Goal: Information Seeking & Learning: Learn about a topic

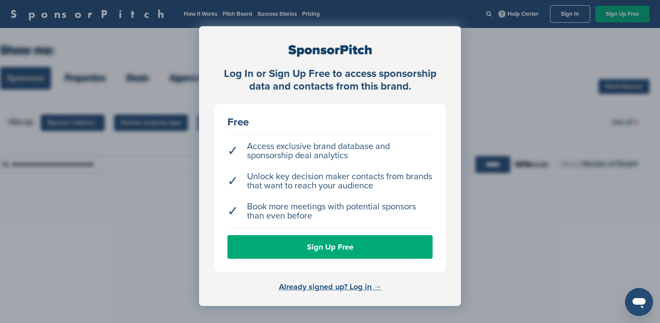
click at [344, 286] on link "Already signed up? Log in →" at bounding box center [330, 287] width 103 height 10
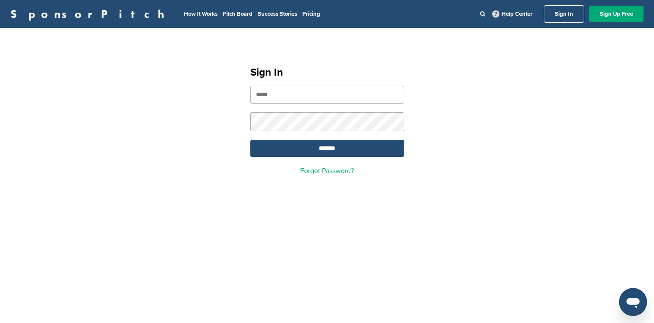
click at [349, 95] on input "email" at bounding box center [327, 95] width 154 height 18
type input "**********"
click at [345, 147] on input "*******" at bounding box center [327, 148] width 154 height 17
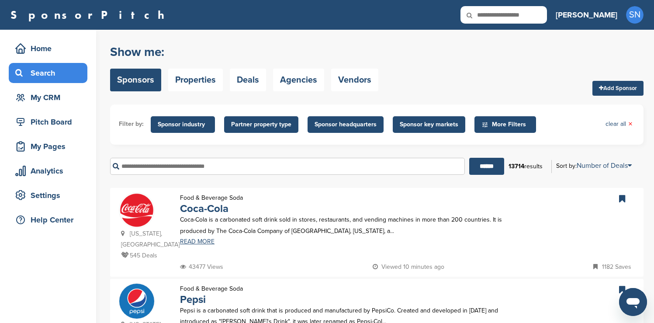
click at [322, 123] on span "Sponsor headquarters" at bounding box center [345, 125] width 62 height 10
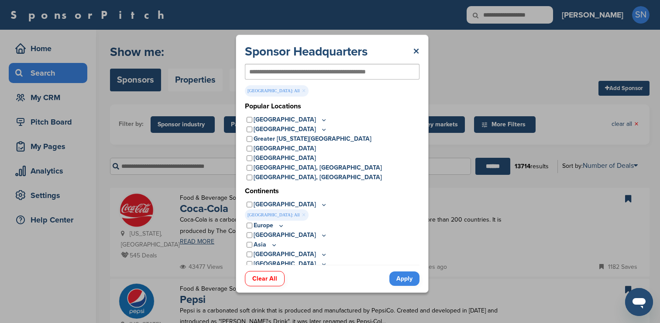
click at [320, 119] on icon at bounding box center [323, 119] width 7 height 7
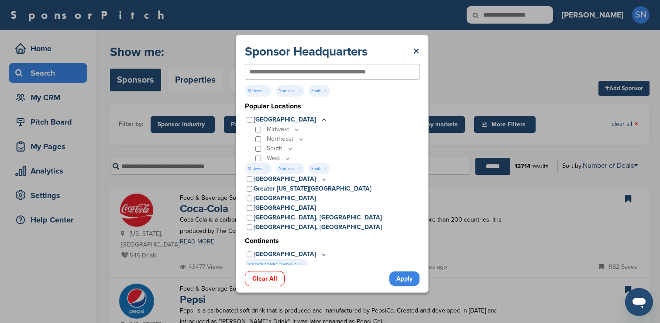
click at [402, 276] on link "Apply" at bounding box center [404, 278] width 30 height 14
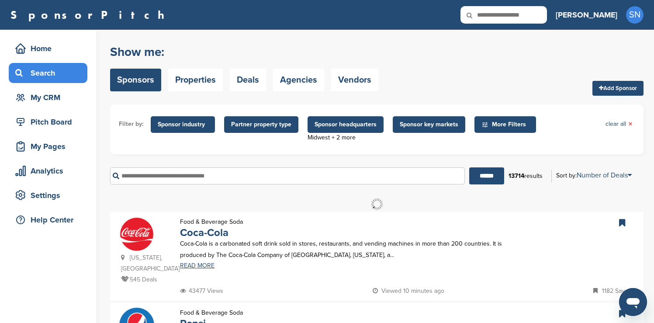
click at [188, 121] on span "Sponsor industry" at bounding box center [183, 125] width 50 height 10
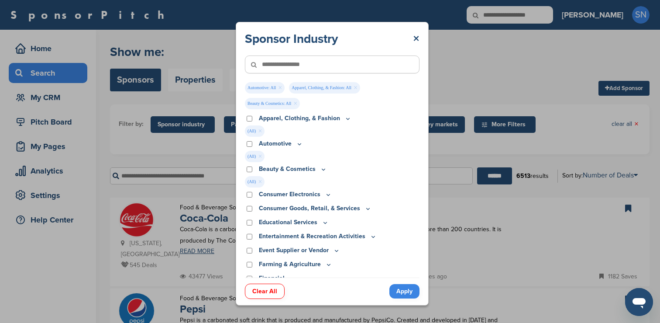
click at [400, 290] on link "Apply" at bounding box center [404, 291] width 30 height 14
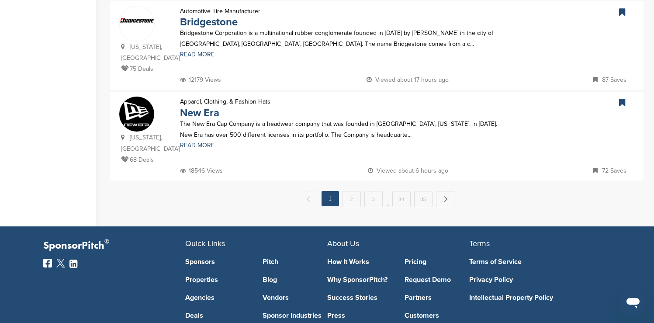
scroll to position [926, 0]
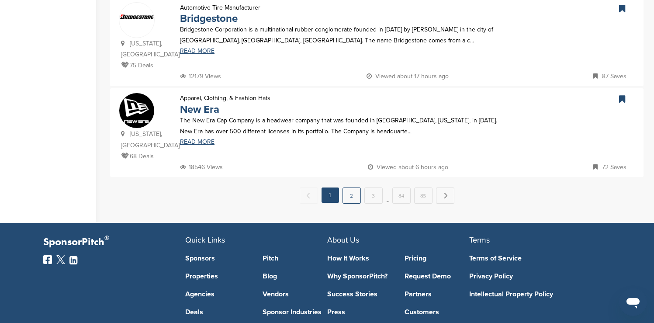
click at [349, 196] on link "2" at bounding box center [351, 195] width 18 height 16
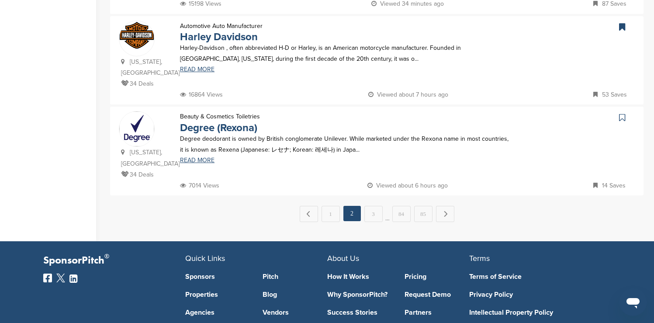
scroll to position [908, 0]
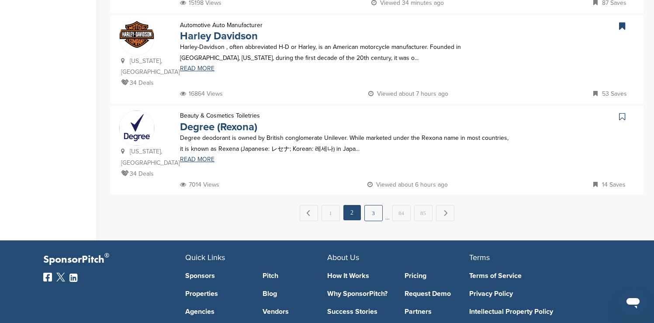
click at [376, 205] on link "3" at bounding box center [373, 213] width 18 height 16
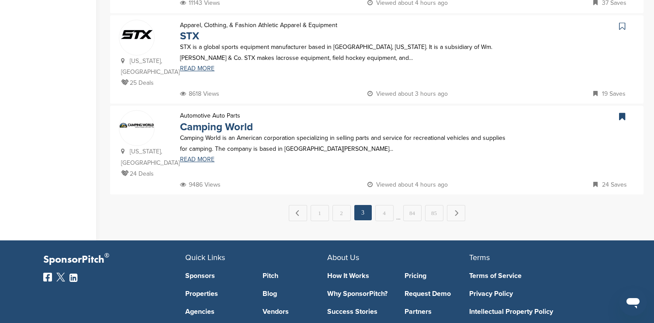
scroll to position [0, 0]
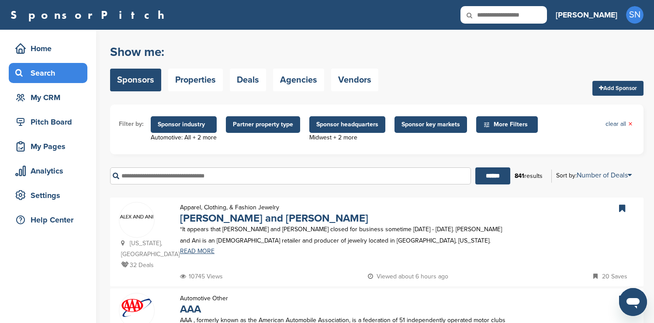
click at [542, 200] on div "[US_STATE], [GEOGRAPHIC_DATA] 32 Deals Apparel, Clothing, & Fashion Jewelry [PE…" at bounding box center [376, 241] width 533 height 89
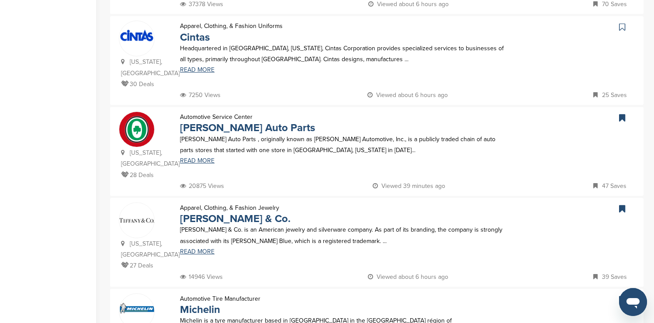
scroll to position [454, 0]
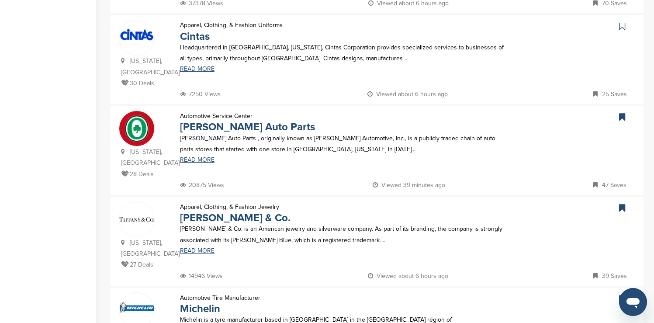
click at [623, 22] on icon at bounding box center [622, 26] width 6 height 9
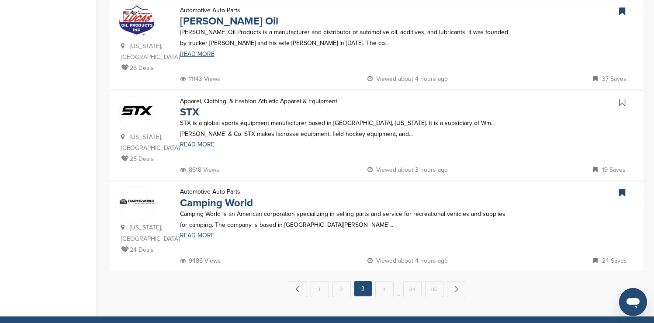
scroll to position [856, 0]
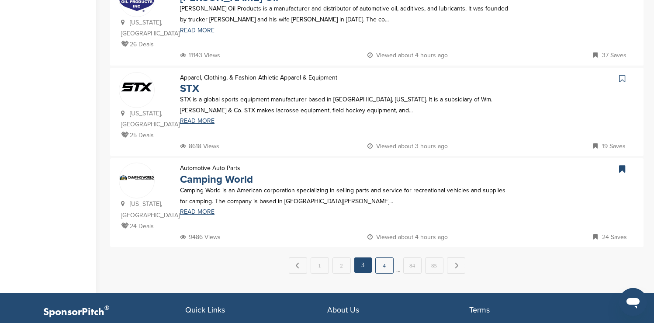
click at [390, 257] on link "4" at bounding box center [384, 265] width 18 height 16
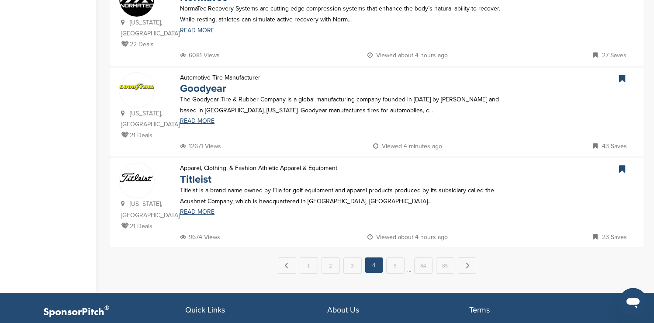
scroll to position [0, 0]
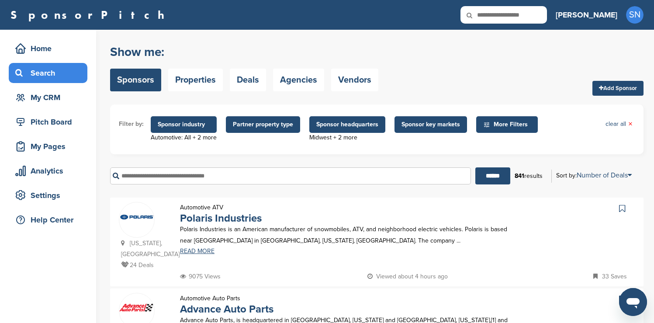
click at [386, 212] on div "Automotive ATV Polaris Industries Polaris Industries is an American manufacture…" at bounding box center [345, 236] width 348 height 69
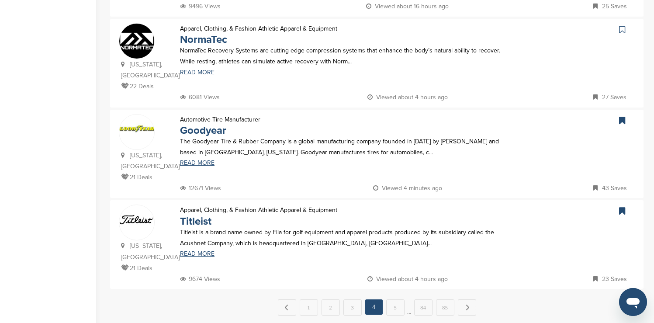
scroll to position [821, 0]
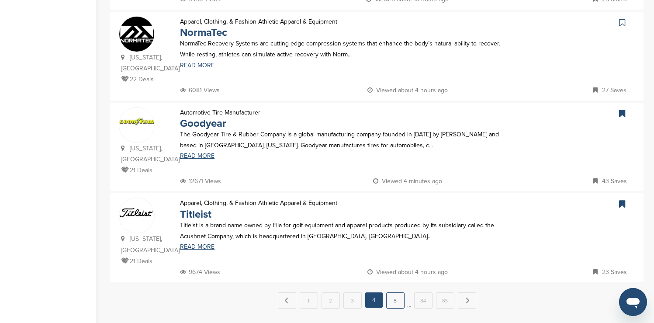
click at [393, 292] on link "5" at bounding box center [395, 300] width 18 height 16
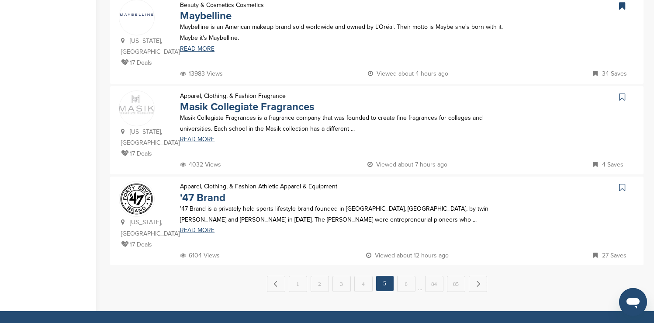
scroll to position [838, 0]
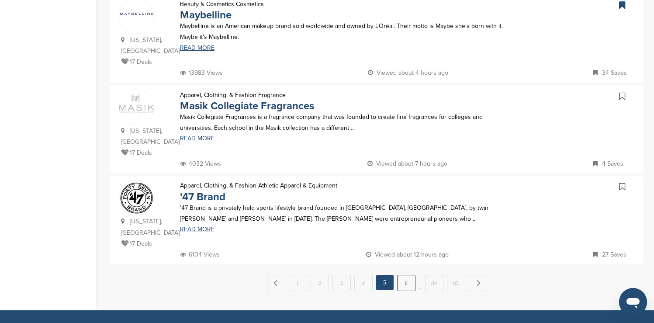
click at [408, 275] on link "6" at bounding box center [406, 283] width 18 height 16
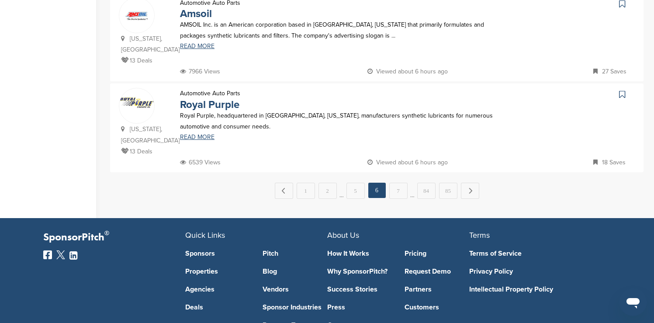
scroll to position [943, 0]
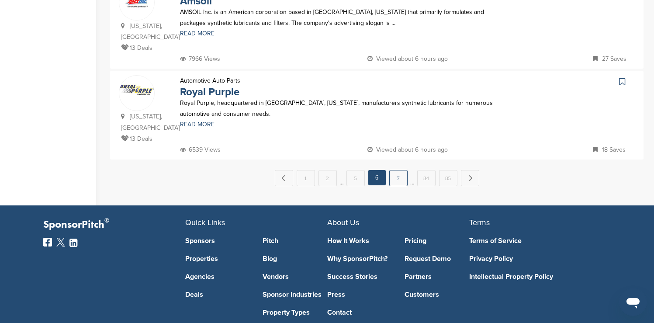
click at [400, 181] on link "7" at bounding box center [398, 178] width 18 height 16
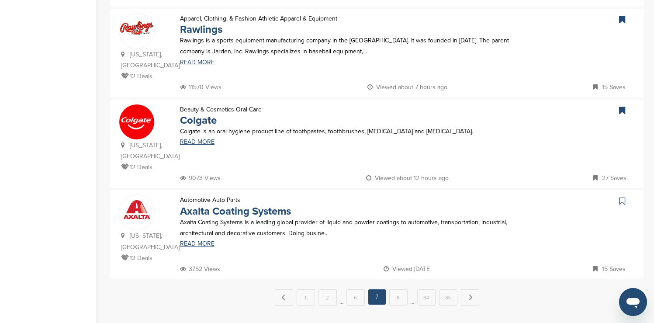
scroll to position [827, 0]
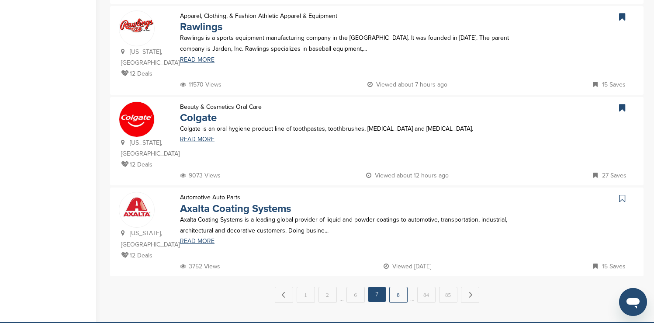
click at [394, 286] on link "8" at bounding box center [398, 294] width 18 height 16
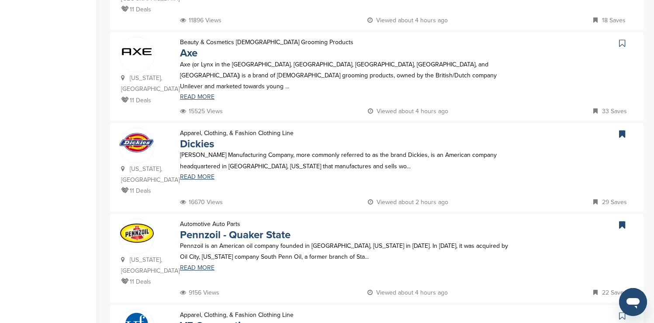
scroll to position [524, 0]
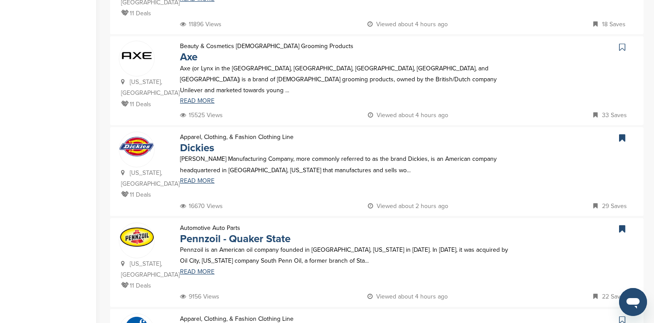
click at [623, 43] on icon at bounding box center [622, 47] width 6 height 9
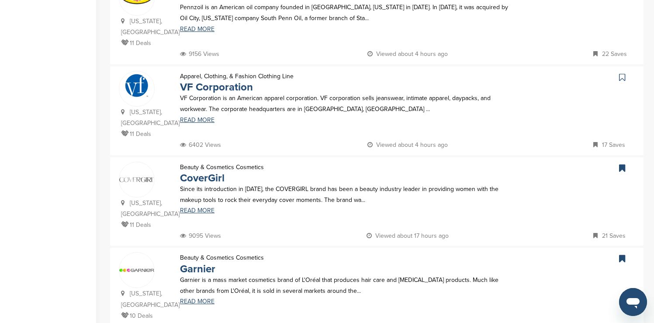
scroll to position [768, 0]
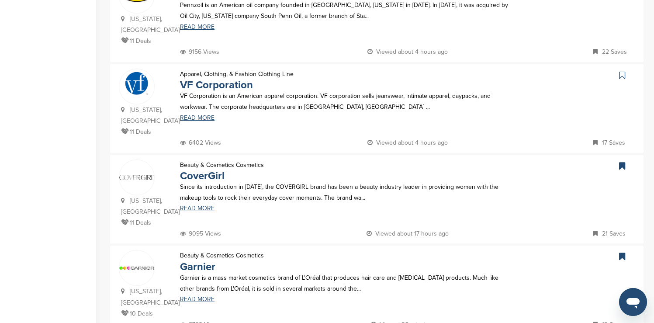
click at [622, 71] on icon at bounding box center [622, 75] width 6 height 9
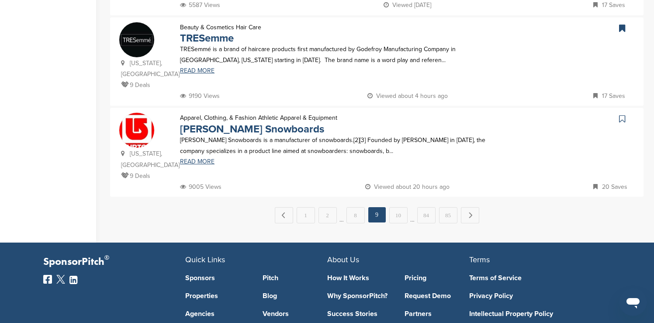
scroll to position [908, 0]
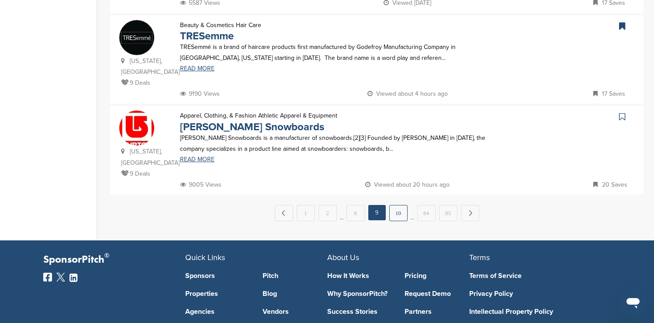
click at [402, 205] on link "10" at bounding box center [398, 213] width 18 height 16
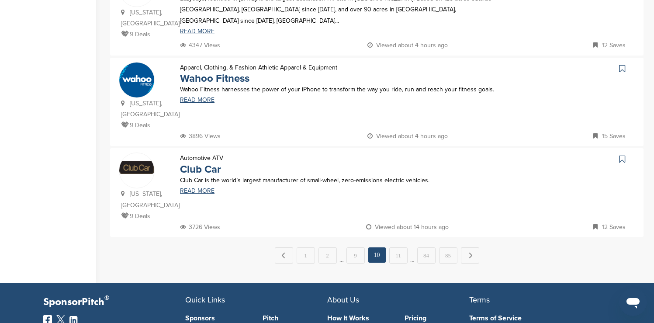
scroll to position [873, 0]
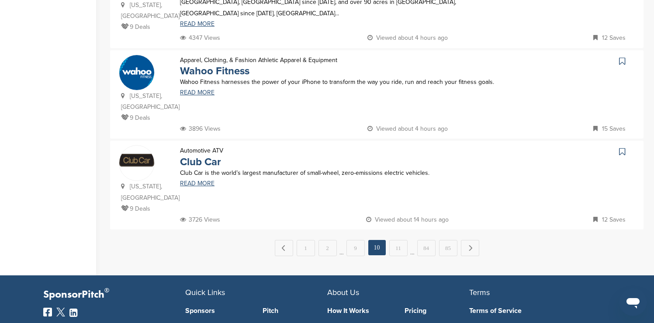
click at [625, 145] on link at bounding box center [623, 151] width 13 height 13
click at [399, 240] on link "11" at bounding box center [398, 248] width 18 height 16
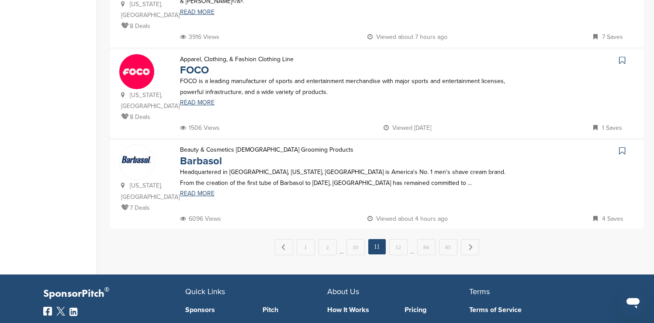
scroll to position [891, 0]
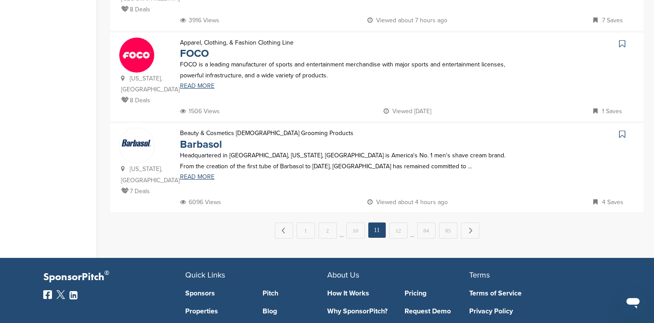
click at [623, 130] on icon at bounding box center [622, 134] width 6 height 9
click at [397, 222] on link "12" at bounding box center [398, 230] width 18 height 16
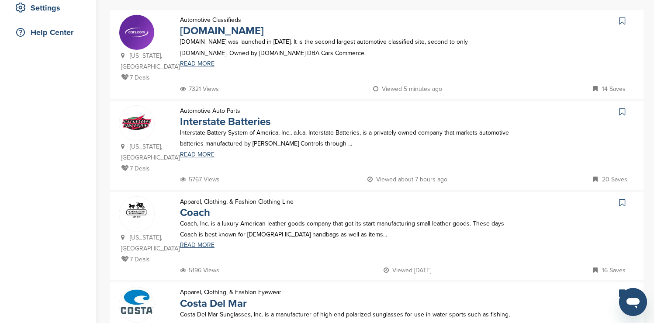
scroll to position [192, 0]
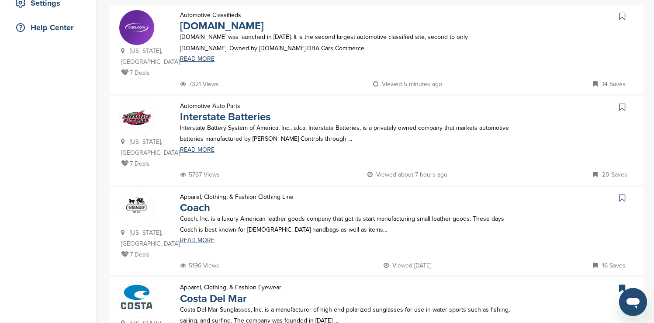
click at [622, 18] on icon at bounding box center [622, 16] width 6 height 9
click at [622, 193] on icon at bounding box center [622, 197] width 6 height 9
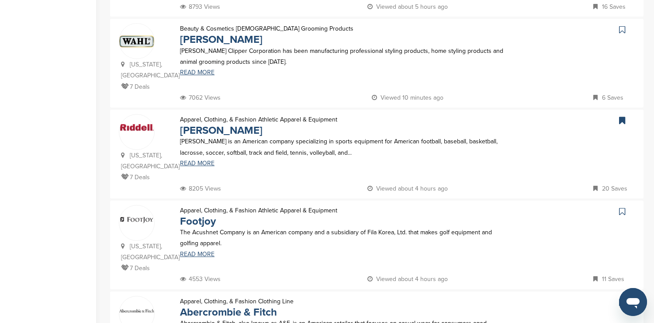
scroll to position [559, 0]
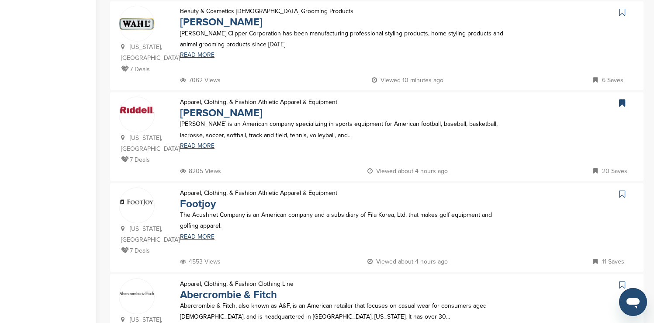
click at [621, 189] on icon at bounding box center [622, 193] width 6 height 9
click at [621, 280] on icon at bounding box center [622, 284] width 6 height 9
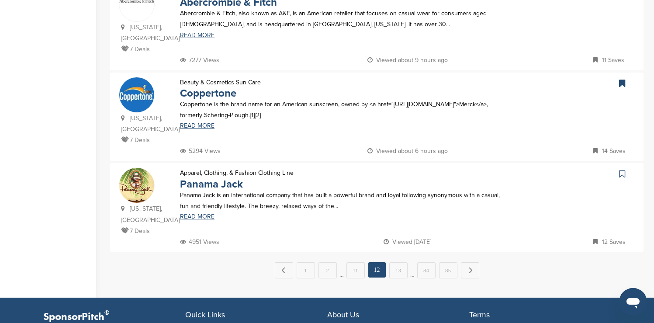
scroll to position [856, 0]
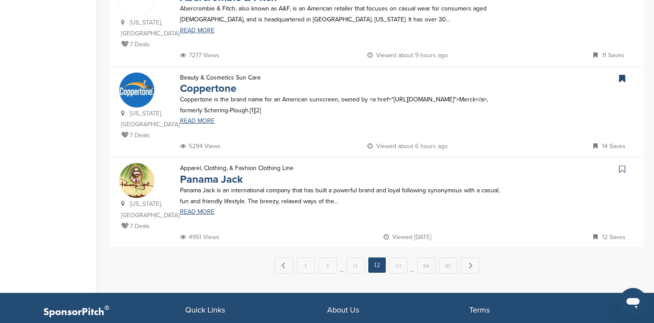
click at [623, 165] on icon at bounding box center [622, 169] width 6 height 9
click at [400, 257] on link "13" at bounding box center [398, 265] width 18 height 16
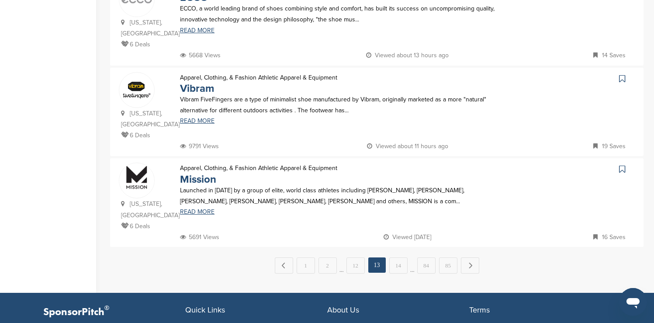
scroll to position [0, 0]
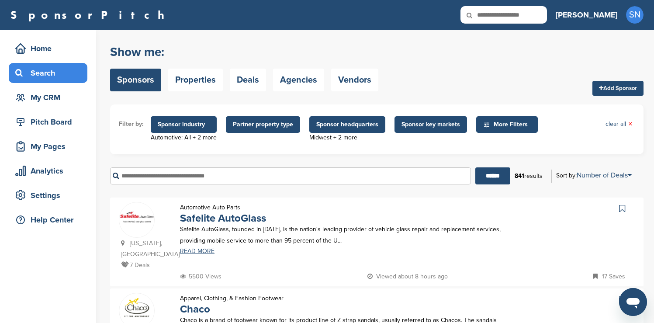
click at [621, 210] on icon at bounding box center [622, 208] width 6 height 9
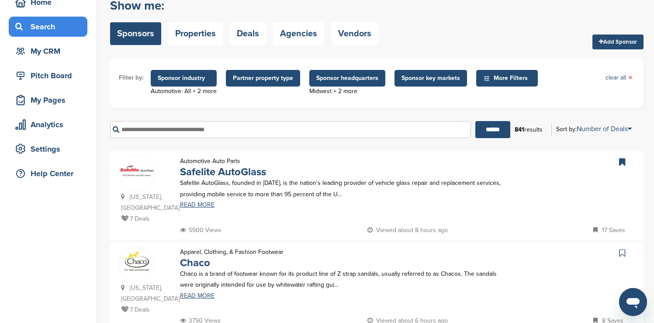
scroll to position [70, 0]
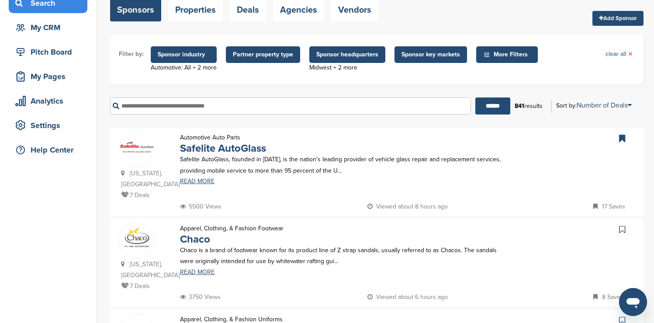
click at [620, 225] on icon at bounding box center [622, 229] width 6 height 9
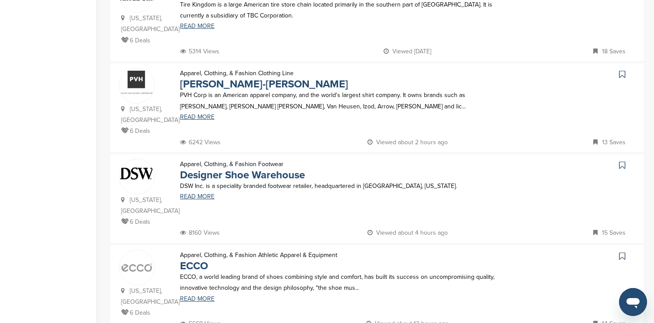
scroll to position [594, 0]
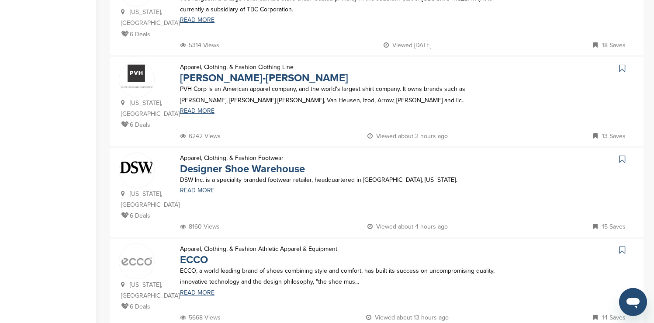
click at [623, 64] on icon at bounding box center [622, 68] width 6 height 9
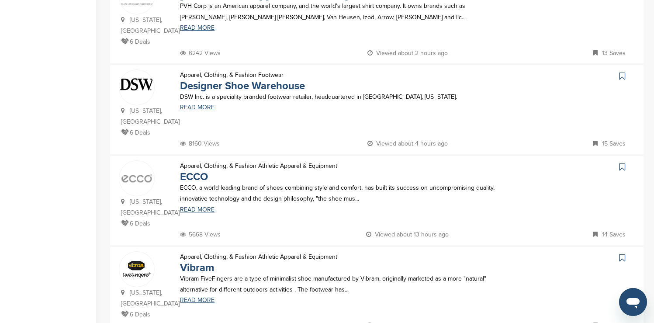
scroll to position [681, 0]
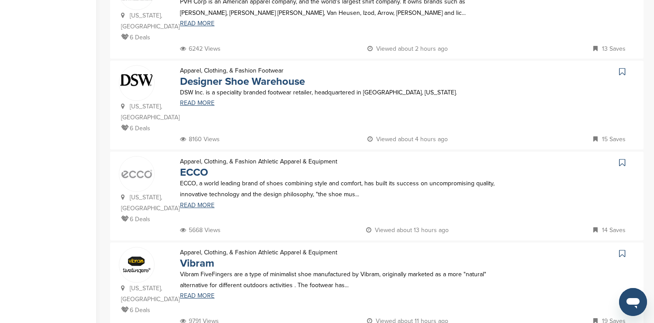
click at [622, 67] on icon at bounding box center [622, 71] width 6 height 9
click at [621, 158] on icon at bounding box center [622, 162] width 6 height 9
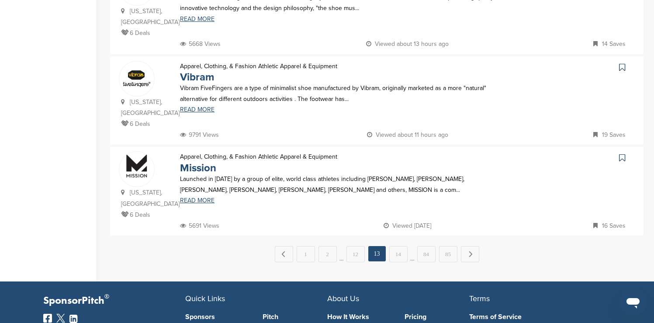
scroll to position [891, 0]
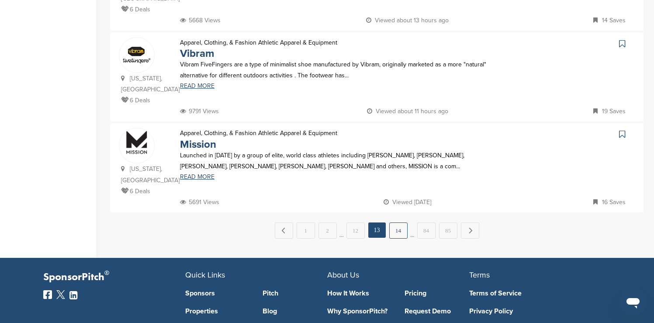
click at [401, 222] on link "14" at bounding box center [398, 230] width 18 height 16
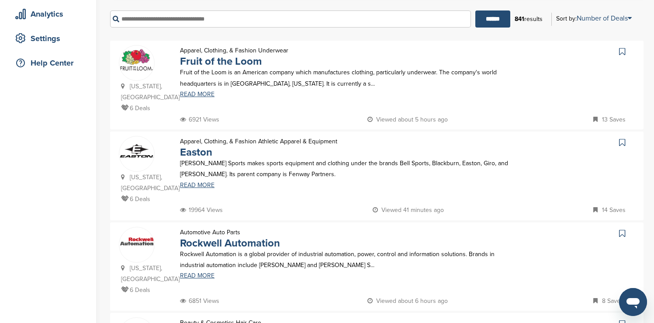
scroll to position [157, 0]
click at [623, 51] on icon at bounding box center [622, 51] width 6 height 9
click at [624, 138] on icon at bounding box center [622, 142] width 6 height 9
click at [623, 234] on icon at bounding box center [622, 232] width 6 height 9
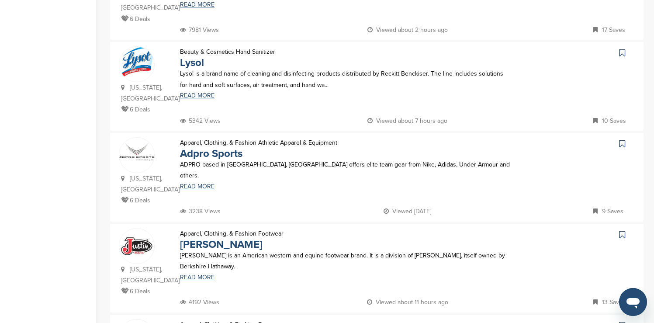
scroll to position [611, 0]
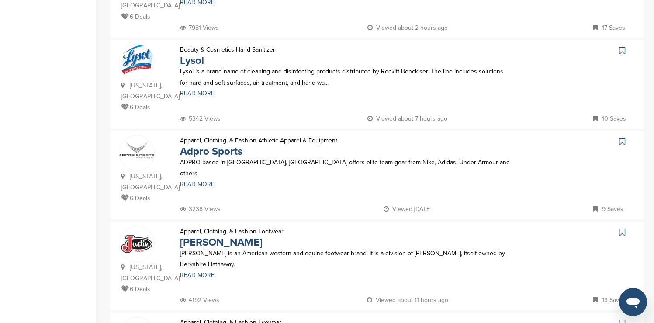
click at [621, 46] on icon at bounding box center [622, 50] width 6 height 9
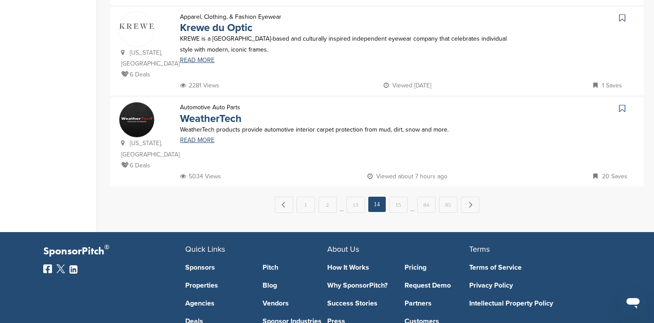
scroll to position [926, 0]
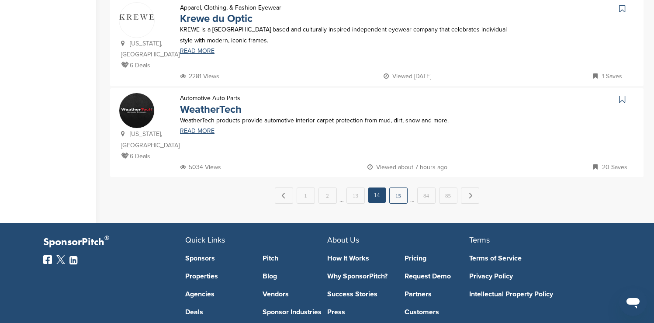
click at [398, 187] on link "15" at bounding box center [398, 195] width 18 height 16
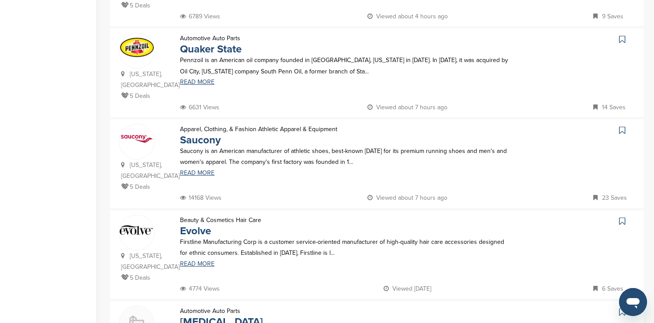
scroll to position [629, 0]
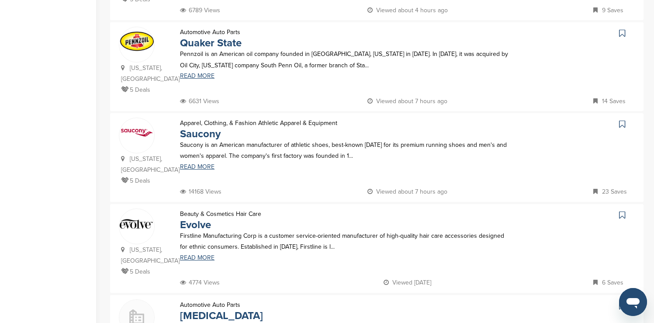
click at [621, 29] on icon at bounding box center [622, 33] width 6 height 9
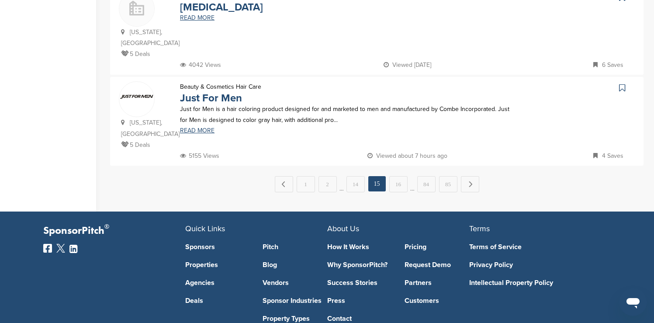
scroll to position [961, 0]
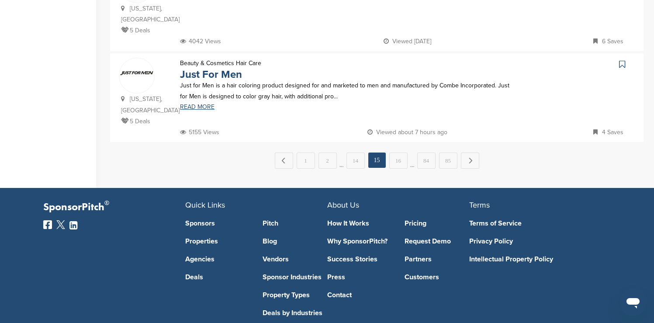
click at [620, 60] on icon at bounding box center [622, 64] width 6 height 9
click at [403, 154] on link "16" at bounding box center [398, 160] width 18 height 16
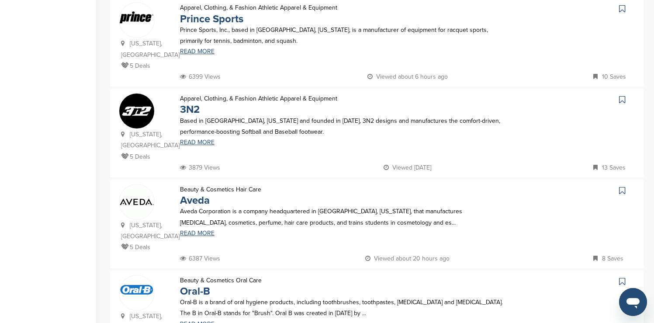
scroll to position [454, 0]
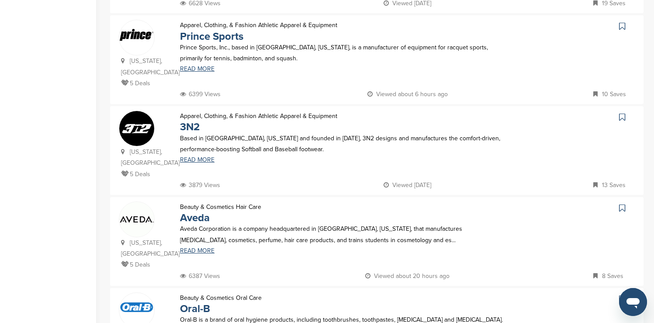
click at [622, 22] on icon at bounding box center [622, 26] width 6 height 9
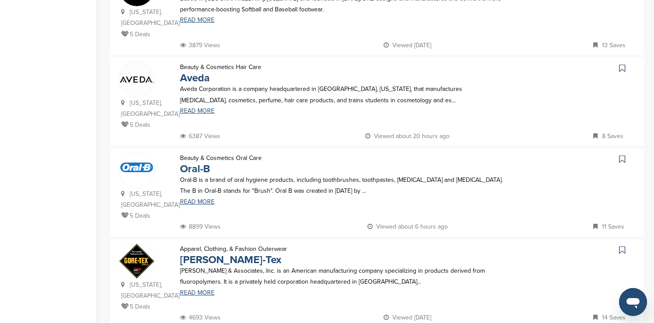
scroll to position [611, 0]
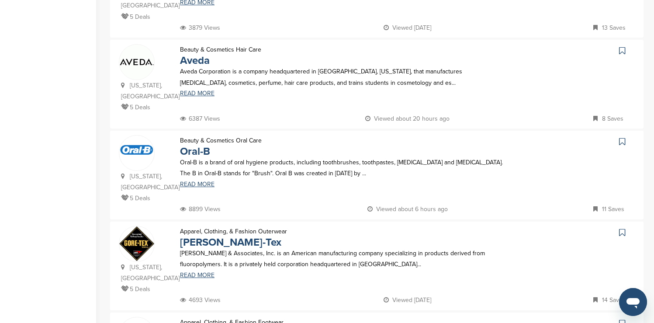
click at [621, 46] on icon at bounding box center [622, 50] width 6 height 9
click at [622, 137] on icon at bounding box center [622, 141] width 6 height 9
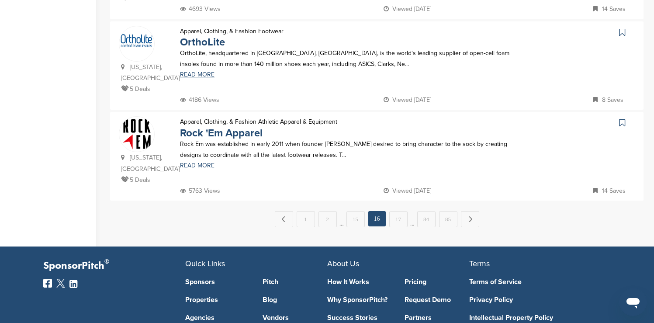
scroll to position [926, 0]
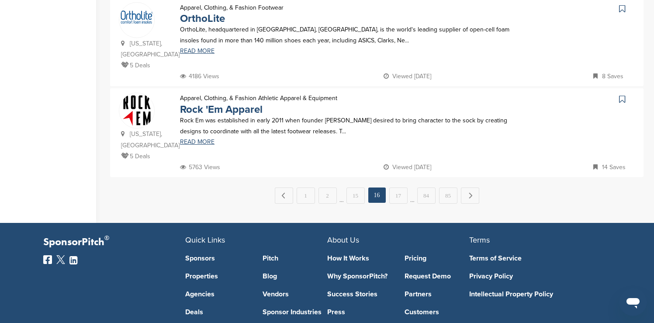
click at [620, 95] on icon at bounding box center [622, 99] width 6 height 9
click at [395, 187] on link "17" at bounding box center [398, 195] width 18 height 16
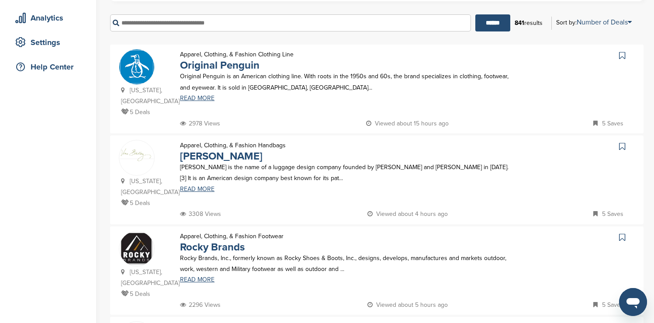
scroll to position [175, 0]
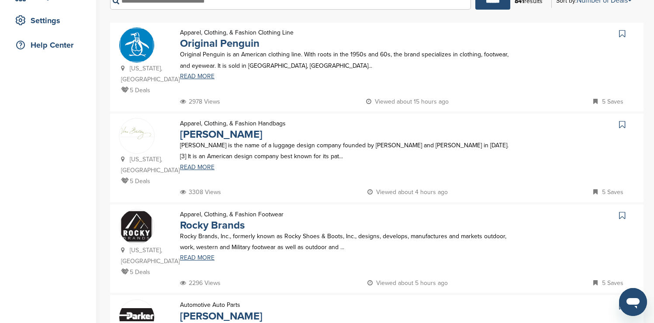
click at [623, 34] on icon at bounding box center [622, 33] width 6 height 9
click at [622, 124] on icon at bounding box center [622, 124] width 6 height 9
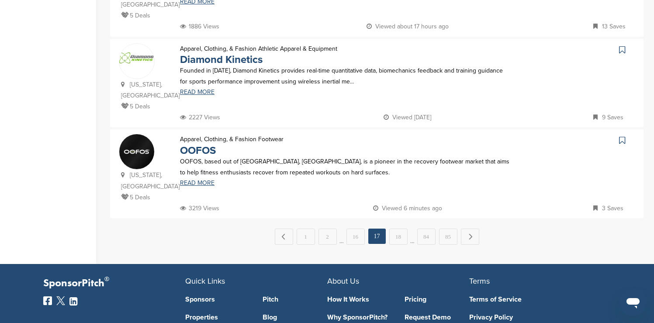
scroll to position [891, 0]
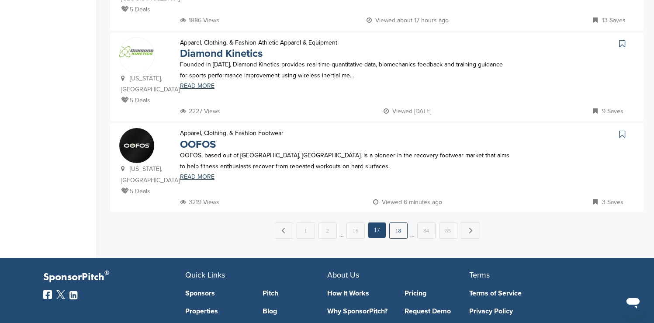
click at [401, 222] on link "18" at bounding box center [398, 230] width 18 height 16
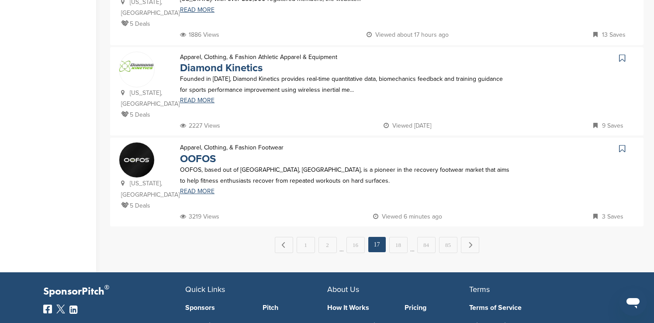
scroll to position [0, 0]
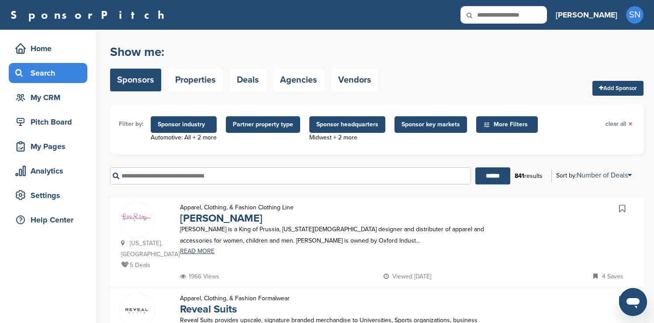
click at [623, 208] on icon at bounding box center [622, 208] width 6 height 9
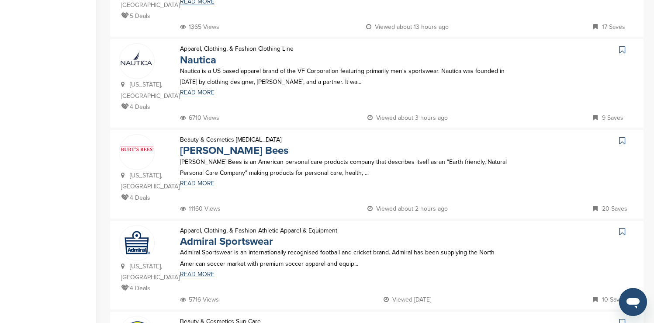
scroll to position [437, 0]
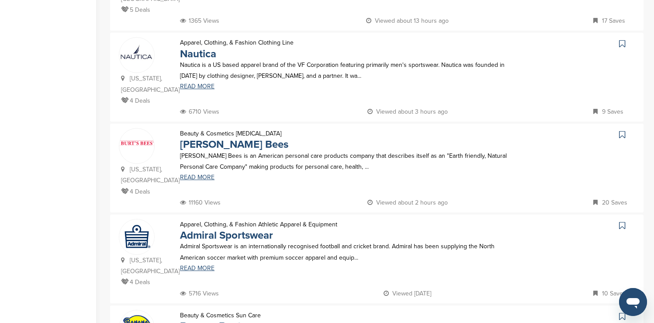
click at [622, 39] on icon at bounding box center [622, 43] width 6 height 9
click at [623, 130] on icon at bounding box center [622, 134] width 6 height 9
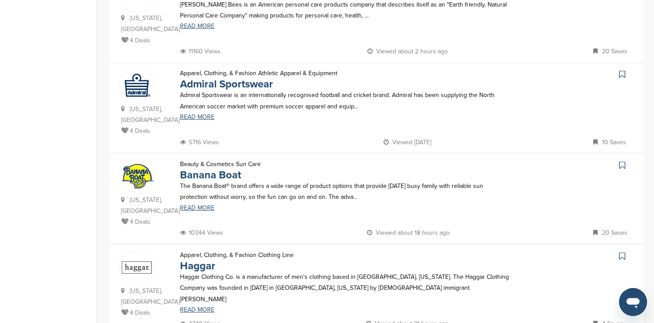
scroll to position [611, 0]
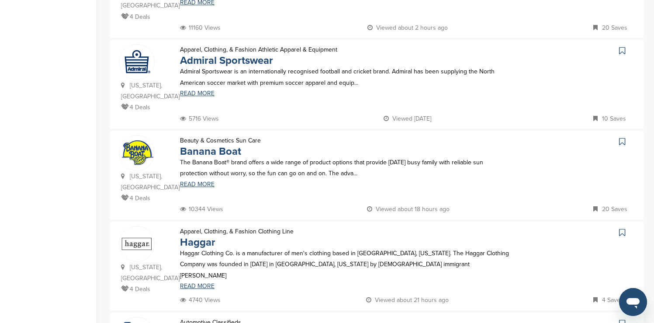
click at [623, 137] on icon at bounding box center [622, 141] width 6 height 9
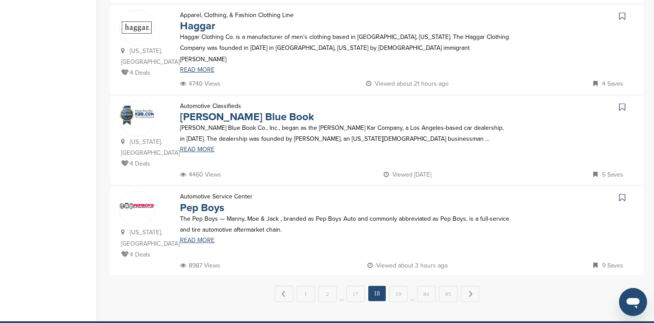
scroll to position [838, 0]
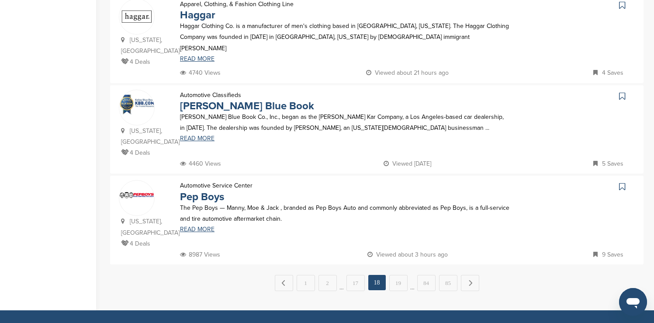
click at [620, 92] on icon at bounding box center [622, 96] width 6 height 9
click at [622, 182] on icon at bounding box center [622, 186] width 6 height 9
click at [401, 275] on link "19" at bounding box center [398, 283] width 18 height 16
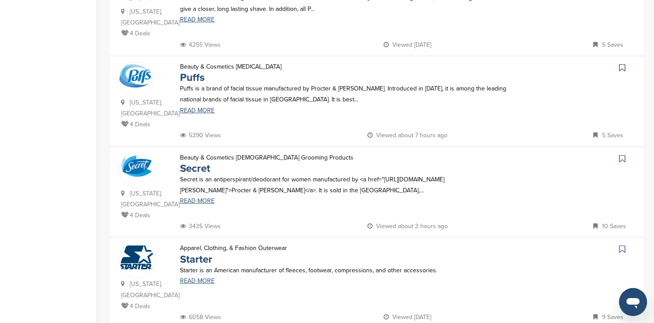
scroll to position [245, 0]
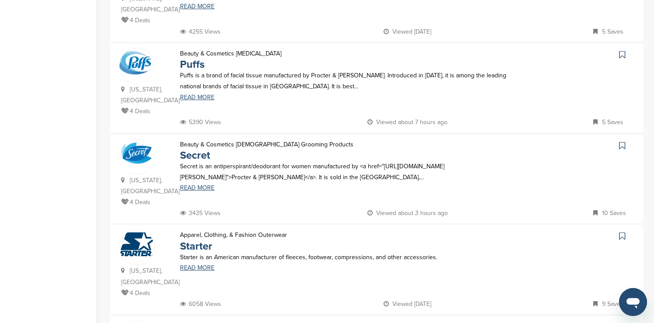
click at [622, 50] on icon at bounding box center [622, 54] width 6 height 9
click at [622, 231] on icon at bounding box center [622, 235] width 6 height 9
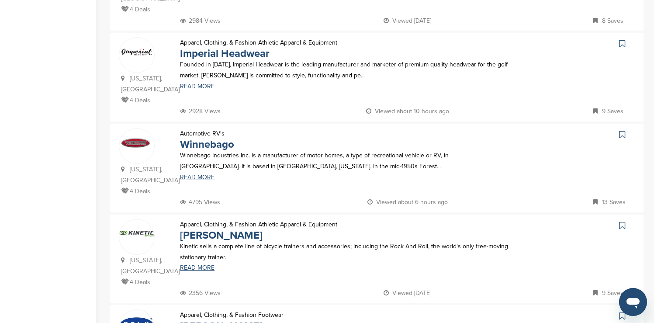
scroll to position [716, 0]
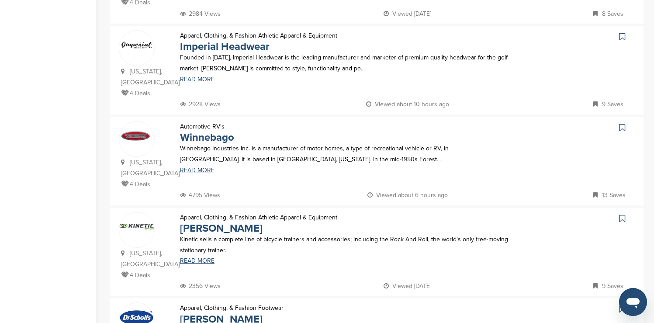
click at [622, 123] on icon at bounding box center [622, 127] width 6 height 9
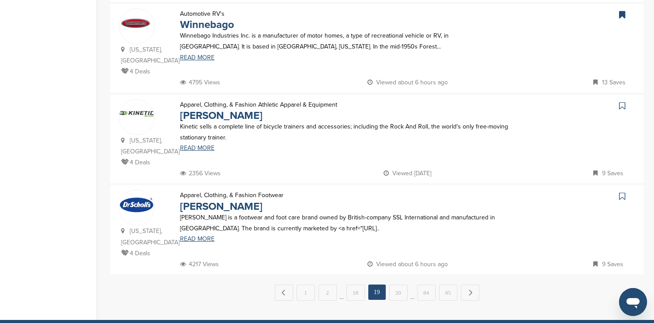
scroll to position [838, 0]
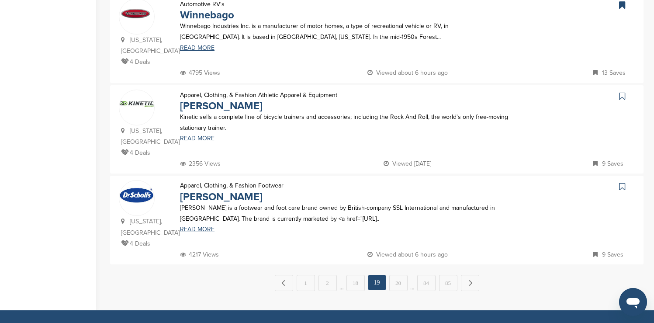
click at [621, 182] on icon at bounding box center [622, 186] width 6 height 9
click at [402, 275] on link "20" at bounding box center [398, 283] width 18 height 16
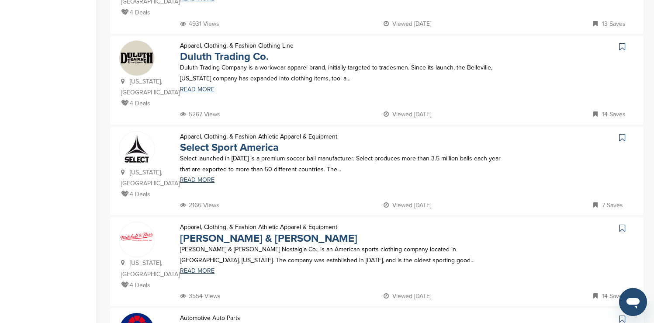
scroll to position [262, 0]
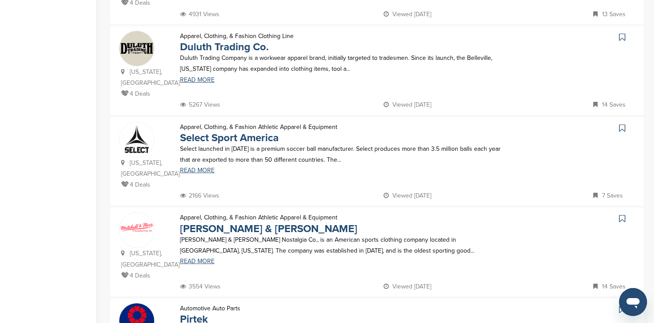
click at [620, 33] on icon at bounding box center [622, 37] width 6 height 9
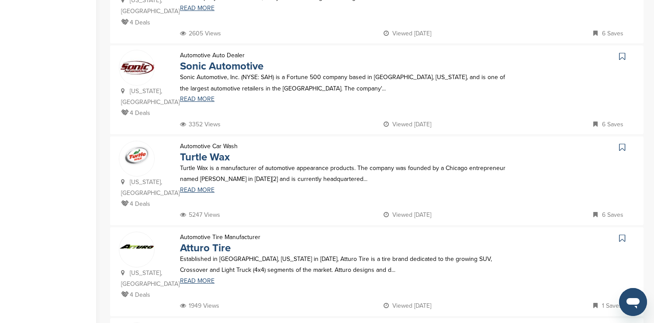
scroll to position [611, 0]
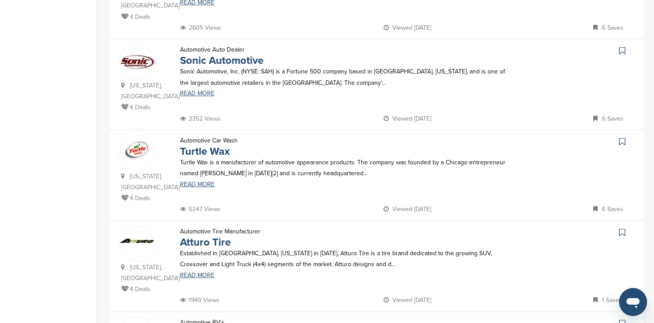
click at [620, 137] on icon at bounding box center [622, 141] width 6 height 9
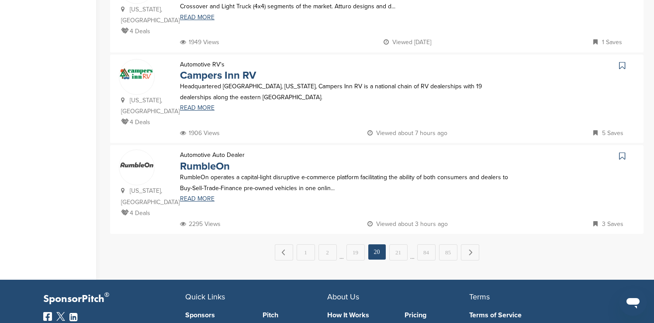
scroll to position [873, 0]
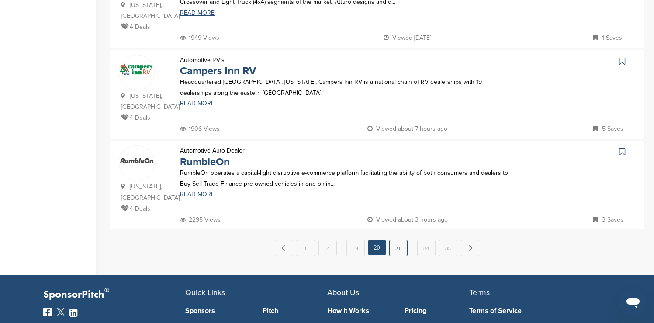
click at [401, 240] on link "21" at bounding box center [398, 248] width 18 height 16
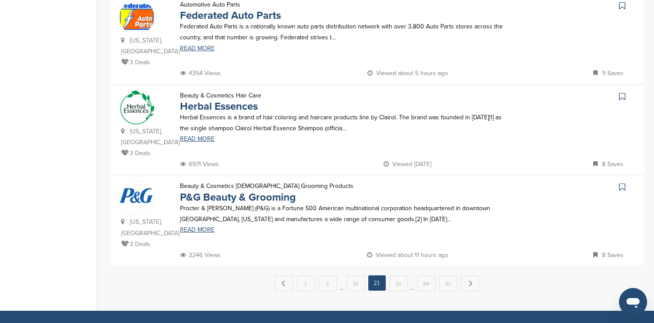
scroll to position [838, 0]
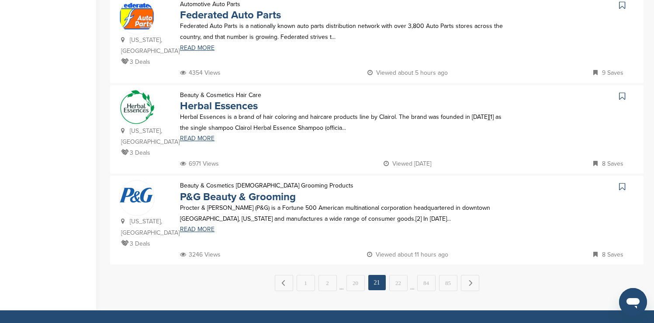
click at [624, 92] on icon at bounding box center [622, 96] width 6 height 9
click at [621, 182] on icon at bounding box center [622, 186] width 6 height 9
click at [400, 275] on link "22" at bounding box center [398, 283] width 18 height 16
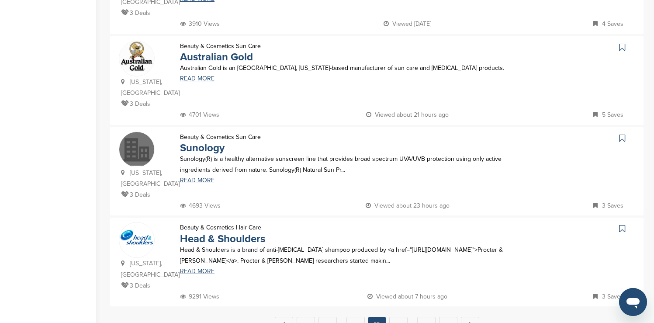
scroll to position [803, 0]
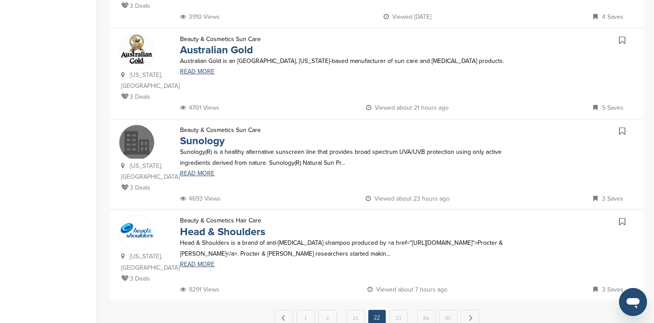
click at [621, 217] on icon at bounding box center [622, 221] width 6 height 9
click at [395, 310] on link "23" at bounding box center [398, 318] width 18 height 16
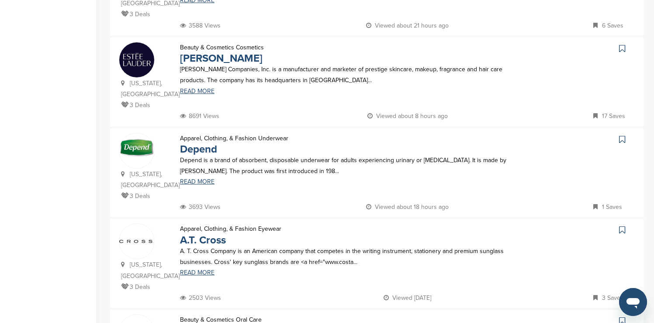
scroll to position [262, 0]
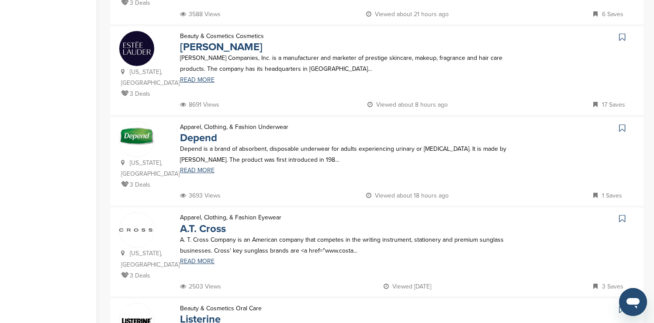
click at [620, 37] on icon at bounding box center [622, 37] width 6 height 9
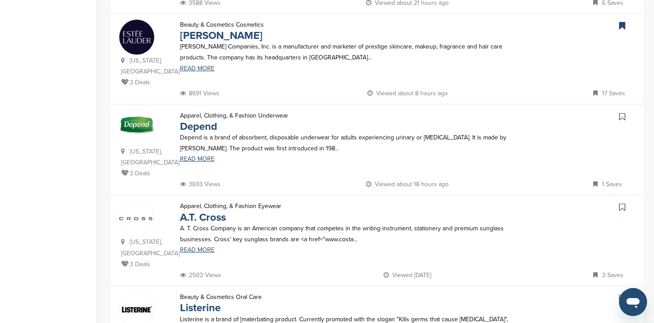
scroll to position [279, 0]
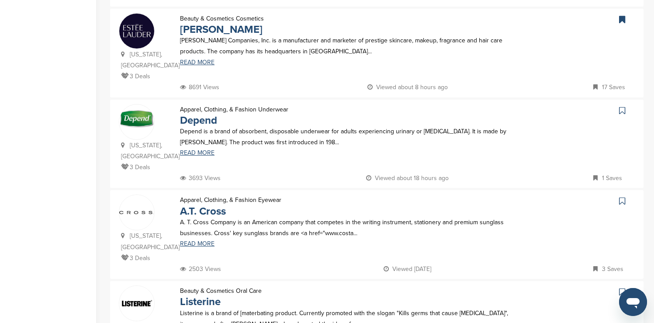
click at [622, 112] on icon at bounding box center [622, 110] width 6 height 9
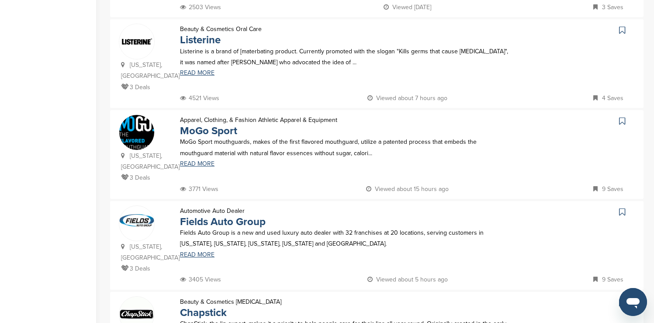
scroll to position [559, 0]
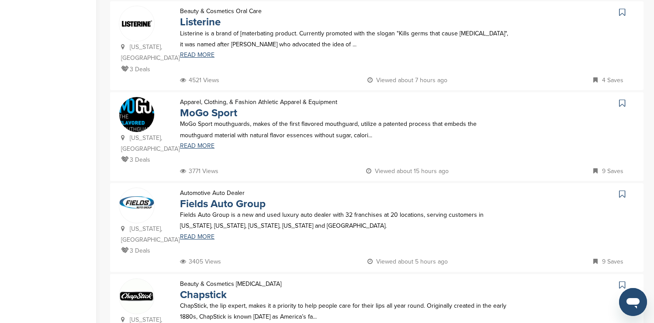
click at [622, 12] on icon at bounding box center [622, 12] width 6 height 9
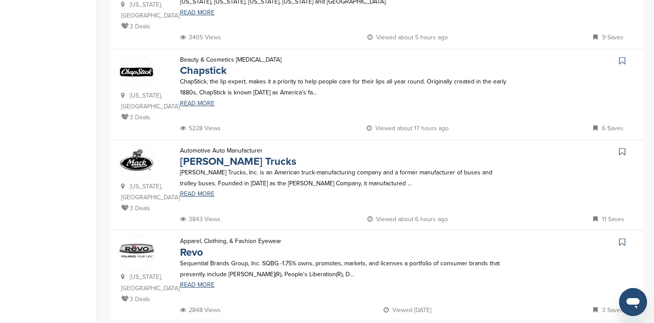
scroll to position [803, 0]
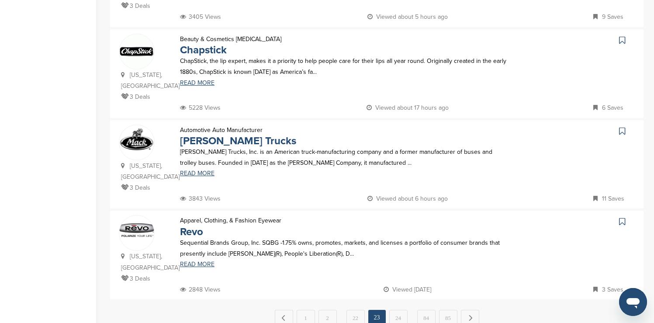
click at [620, 36] on icon at bounding box center [622, 40] width 6 height 9
click at [622, 127] on icon at bounding box center [622, 131] width 6 height 9
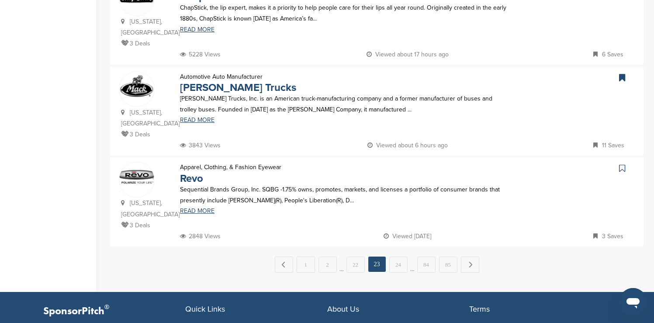
scroll to position [873, 0]
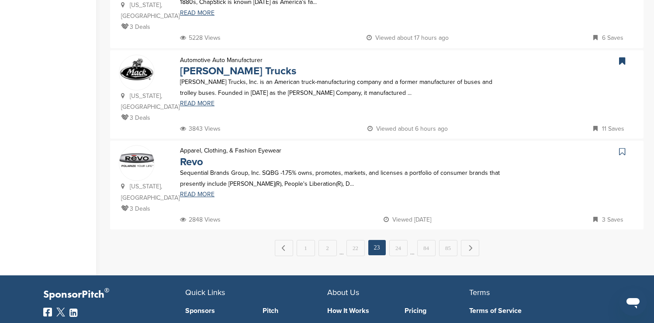
click at [621, 147] on icon at bounding box center [622, 151] width 6 height 9
click at [404, 240] on link "24" at bounding box center [398, 248] width 18 height 16
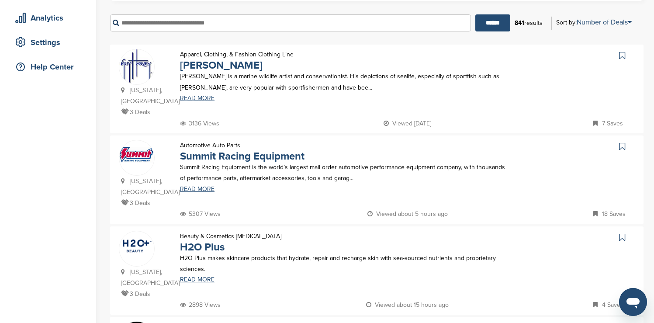
scroll to position [157, 0]
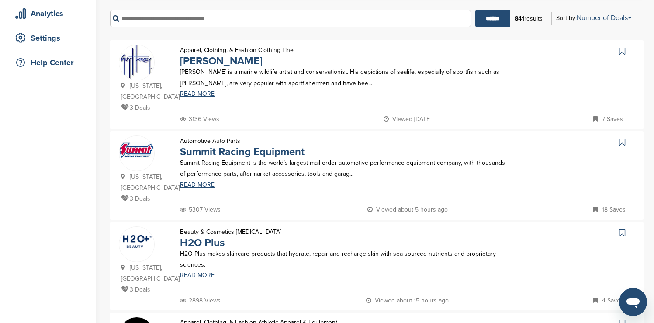
click at [620, 51] on icon at bounding box center [622, 51] width 6 height 9
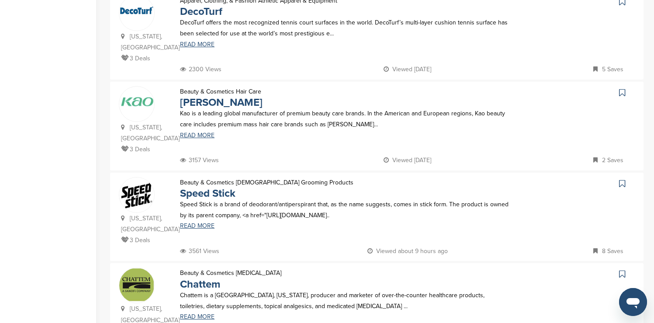
scroll to position [768, 0]
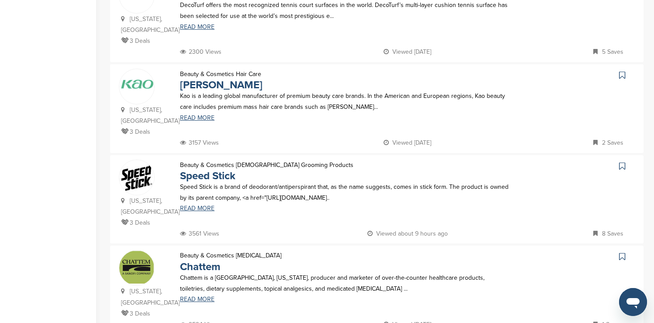
click at [621, 71] on icon at bounding box center [622, 75] width 6 height 9
click at [621, 162] on icon at bounding box center [622, 166] width 6 height 9
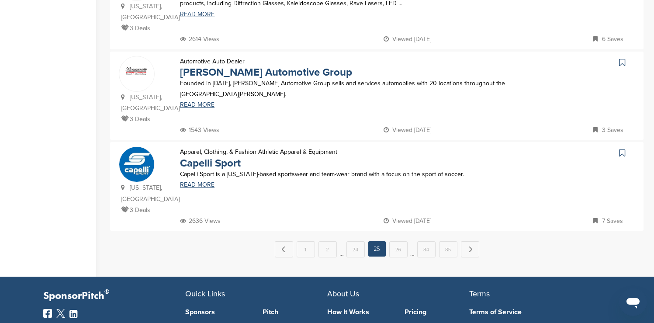
scroll to position [873, 0]
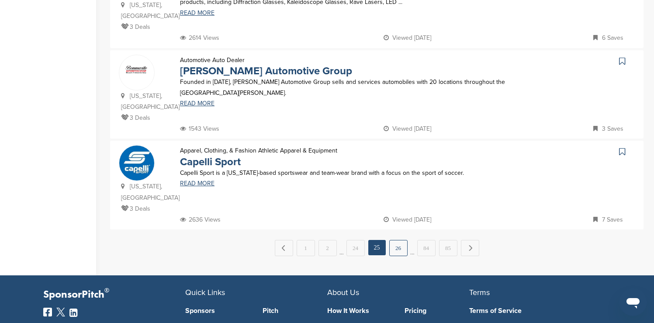
click at [401, 240] on link "26" at bounding box center [398, 248] width 18 height 16
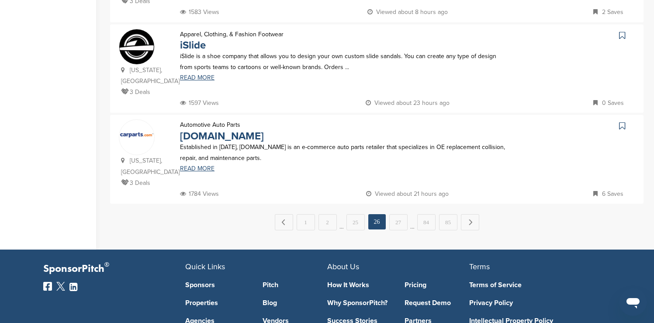
scroll to position [908, 0]
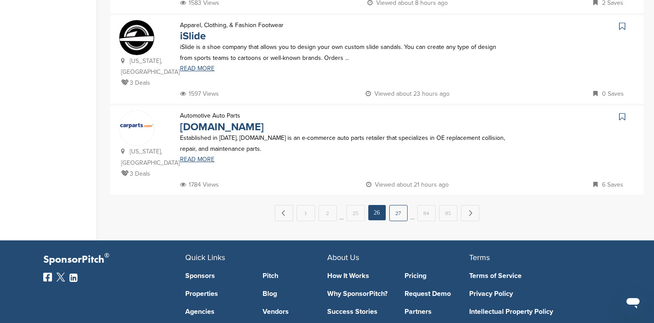
click at [398, 205] on link "27" at bounding box center [398, 213] width 18 height 16
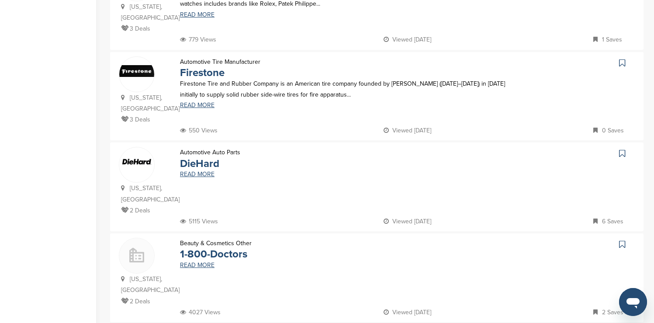
scroll to position [349, 0]
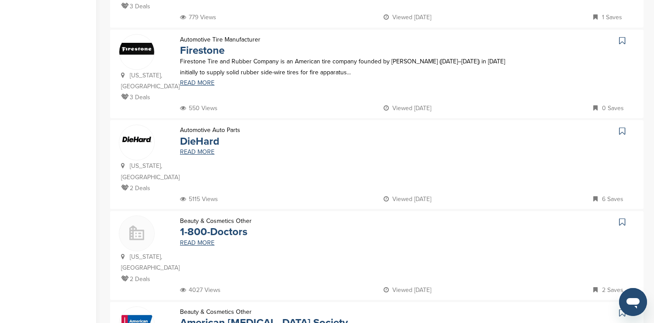
click at [620, 36] on icon at bounding box center [622, 40] width 6 height 9
click at [622, 127] on icon at bounding box center [622, 131] width 6 height 9
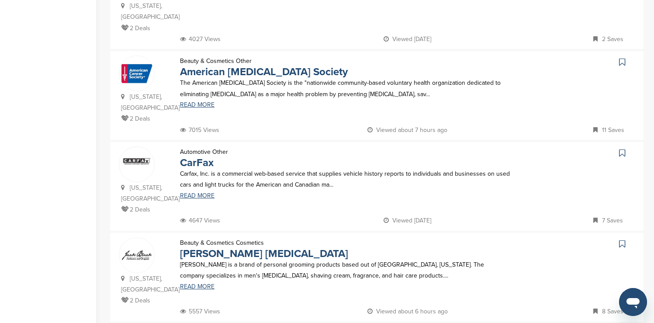
scroll to position [611, 0]
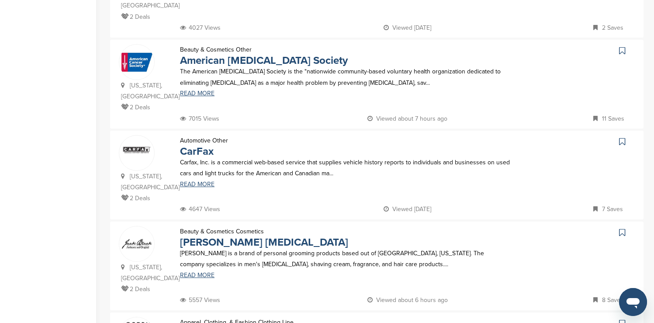
click at [619, 46] on icon at bounding box center [622, 50] width 6 height 9
click at [621, 137] on icon at bounding box center [622, 141] width 6 height 9
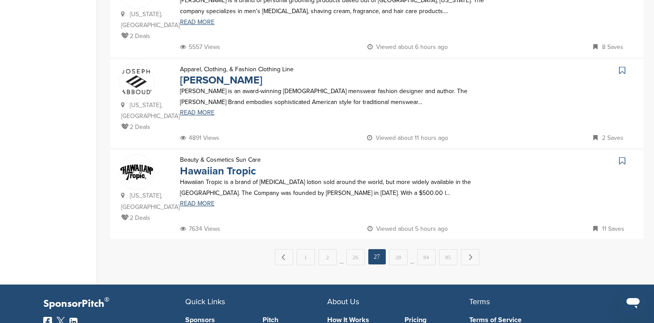
scroll to position [873, 0]
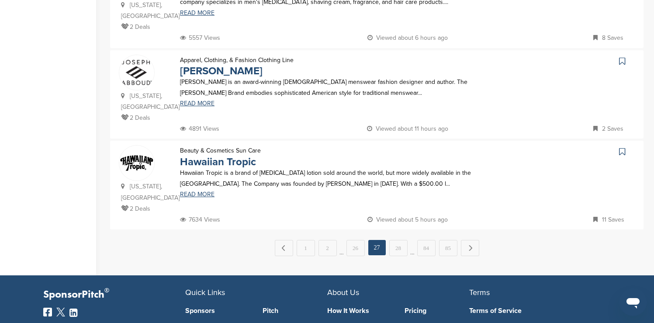
click at [624, 147] on icon at bounding box center [622, 151] width 6 height 9
click at [400, 240] on link "28" at bounding box center [398, 248] width 18 height 16
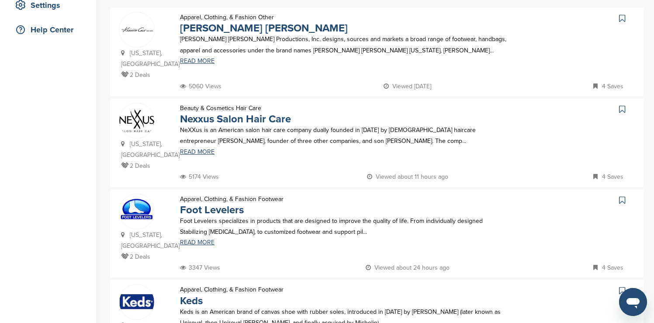
scroll to position [192, 0]
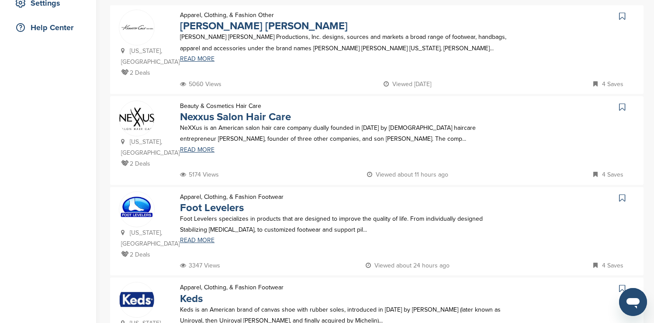
click at [622, 16] on icon at bounding box center [622, 16] width 6 height 9
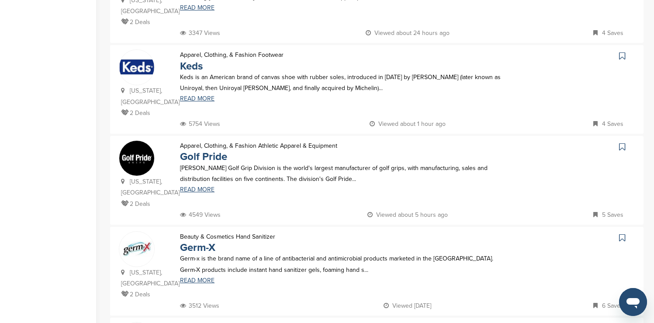
scroll to position [437, 0]
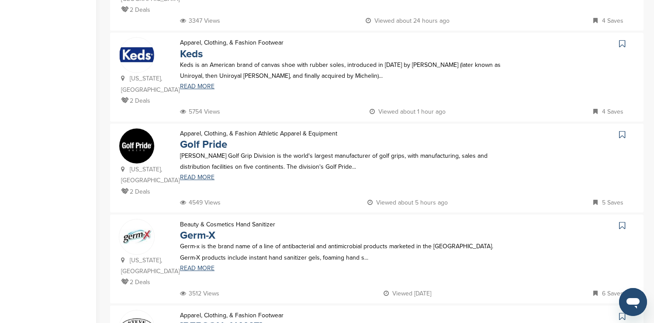
click at [622, 39] on icon at bounding box center [622, 43] width 6 height 9
click at [622, 223] on icon at bounding box center [622, 225] width 6 height 9
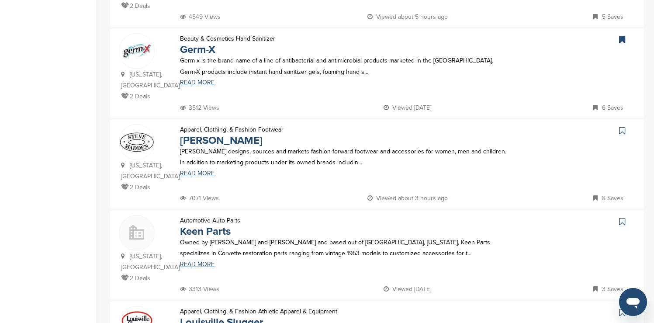
scroll to position [629, 0]
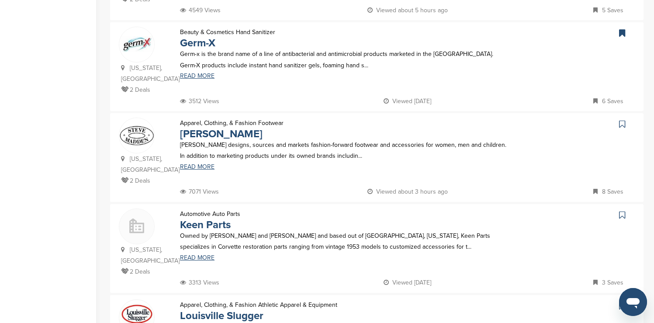
click at [623, 120] on icon at bounding box center [622, 124] width 6 height 9
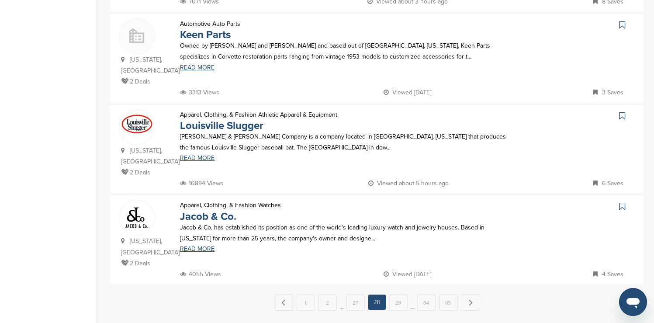
scroll to position [821, 0]
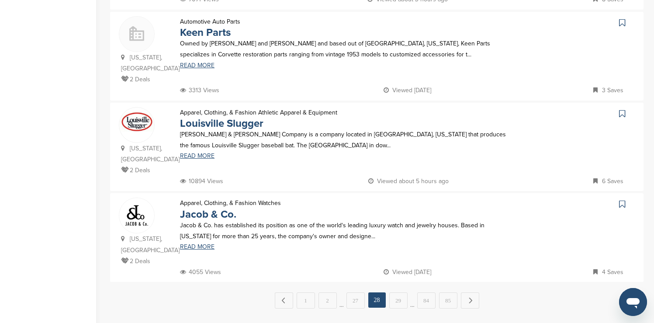
click at [622, 109] on icon at bounding box center [622, 113] width 6 height 9
click at [400, 292] on link "29" at bounding box center [398, 300] width 18 height 16
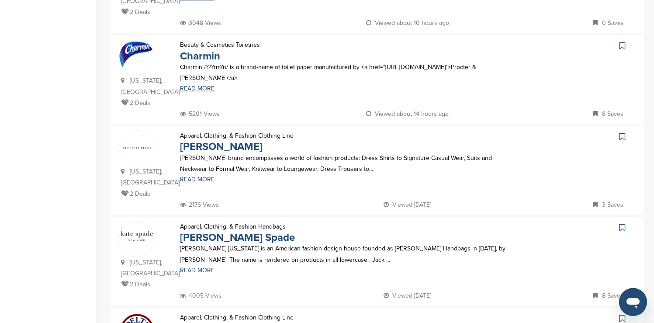
scroll to position [437, 0]
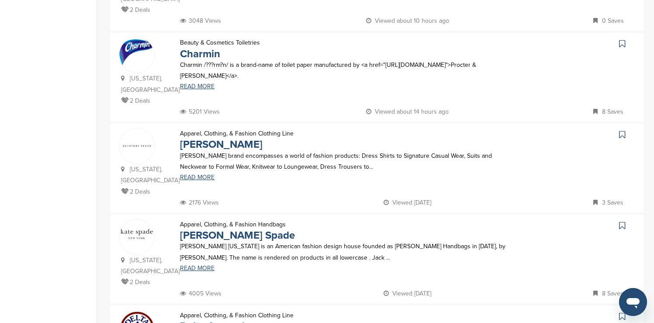
click at [623, 39] on icon at bounding box center [622, 43] width 6 height 9
click at [620, 221] on icon at bounding box center [622, 225] width 6 height 9
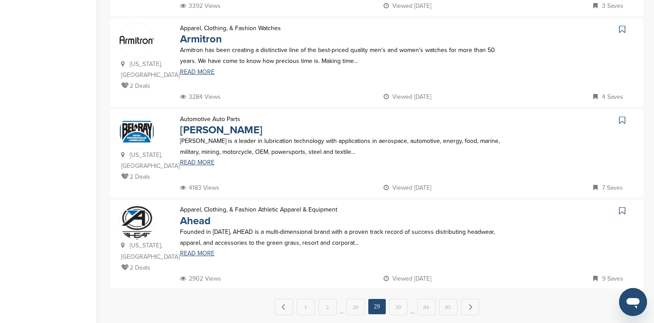
scroll to position [821, 0]
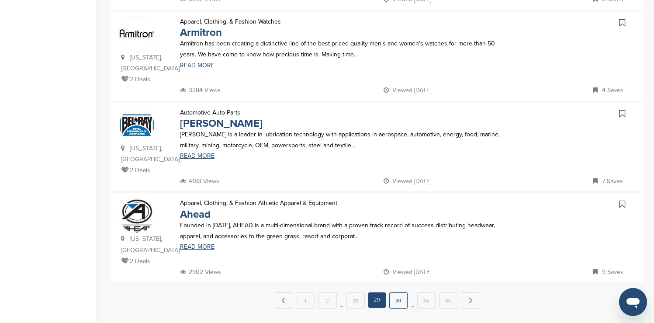
click at [400, 292] on link "30" at bounding box center [398, 300] width 18 height 16
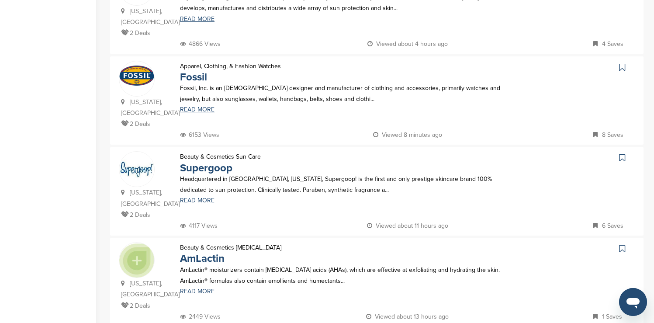
scroll to position [332, 0]
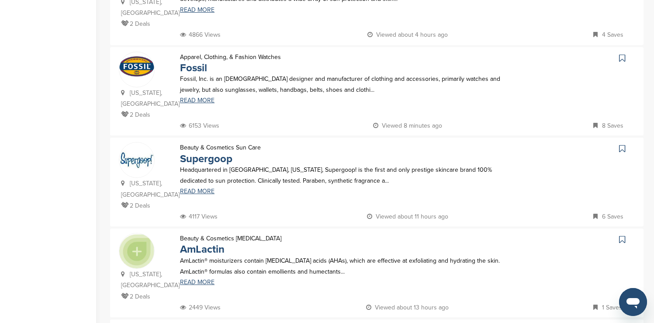
click at [620, 54] on icon at bounding box center [622, 58] width 6 height 9
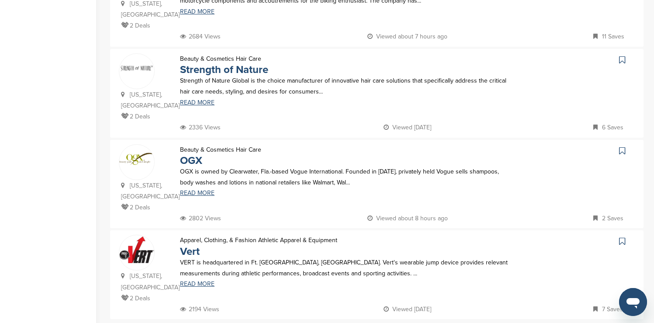
scroll to position [786, 0]
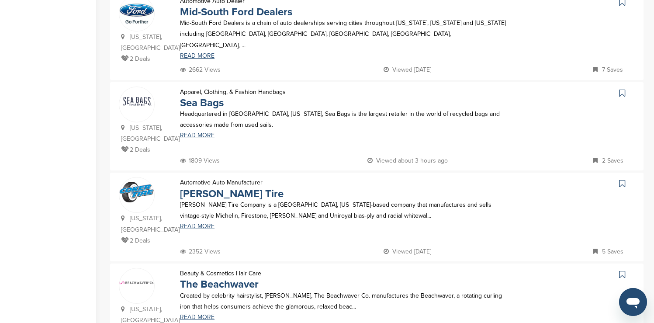
scroll to position [279, 0]
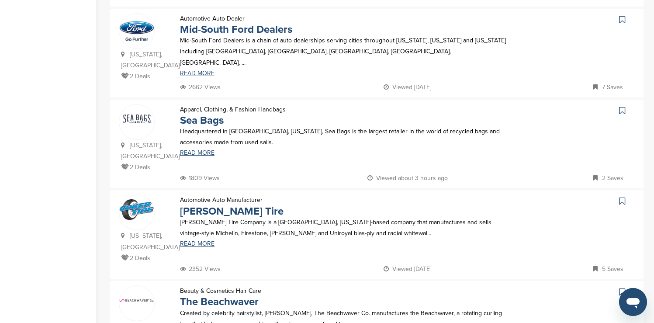
click at [620, 15] on icon at bounding box center [622, 19] width 6 height 9
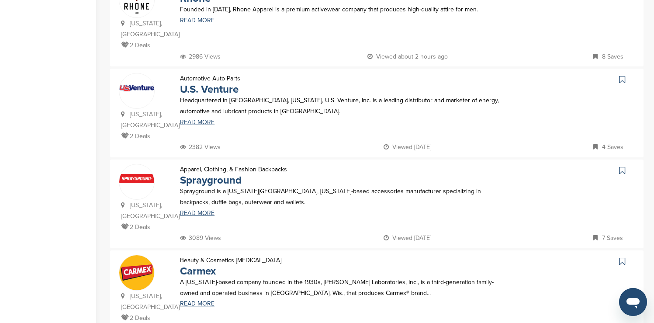
scroll to position [699, 0]
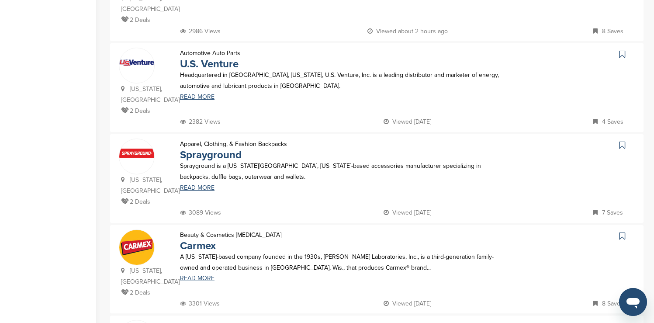
click at [622, 50] on icon at bounding box center [622, 54] width 6 height 9
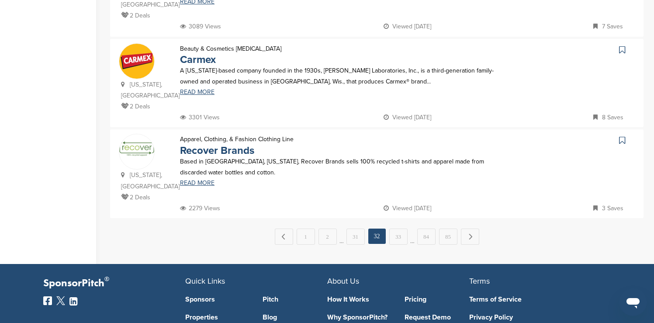
scroll to position [908, 0]
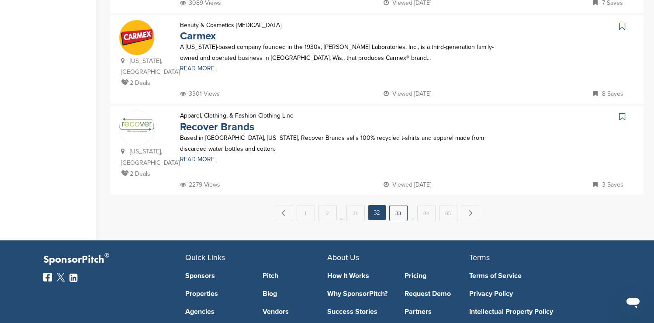
click at [396, 205] on link "33" at bounding box center [398, 213] width 18 height 16
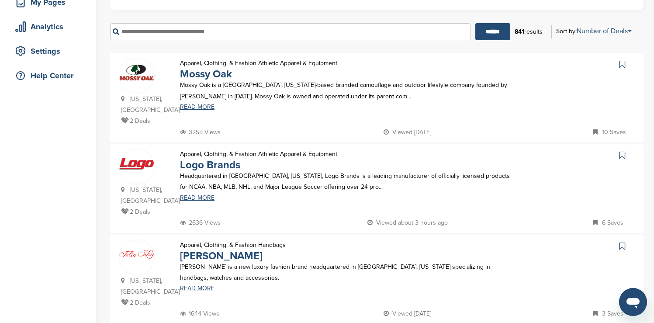
scroll to position [175, 0]
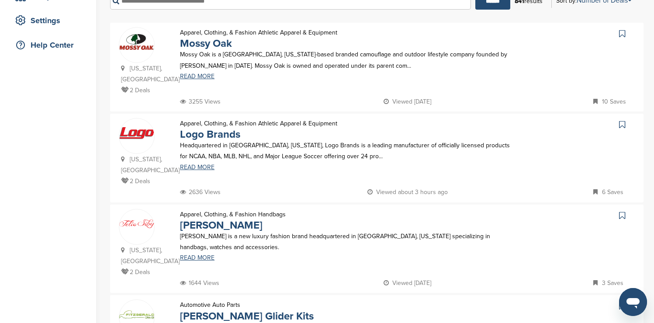
click at [620, 34] on icon at bounding box center [622, 33] width 6 height 9
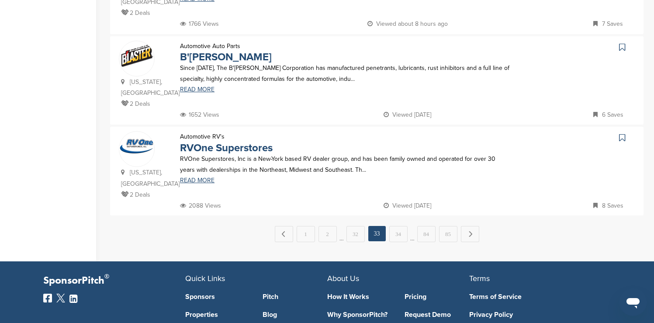
scroll to position [891, 0]
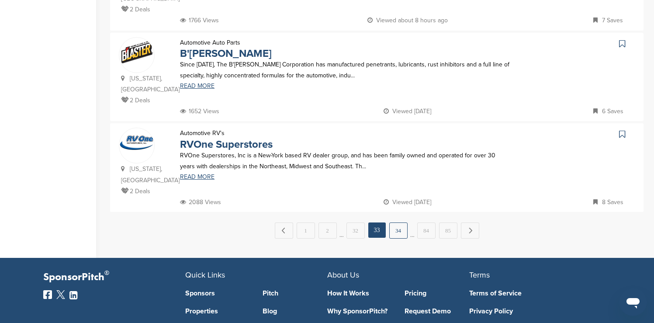
click at [399, 222] on link "34" at bounding box center [398, 230] width 18 height 16
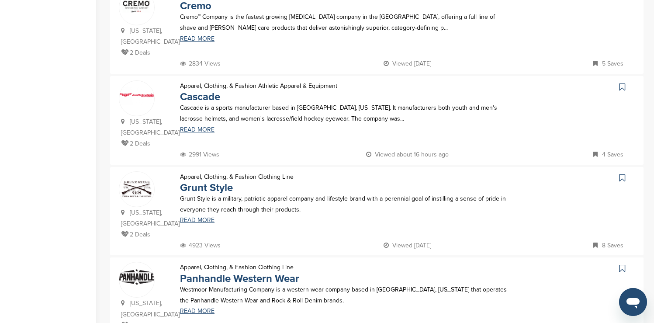
scroll to position [768, 0]
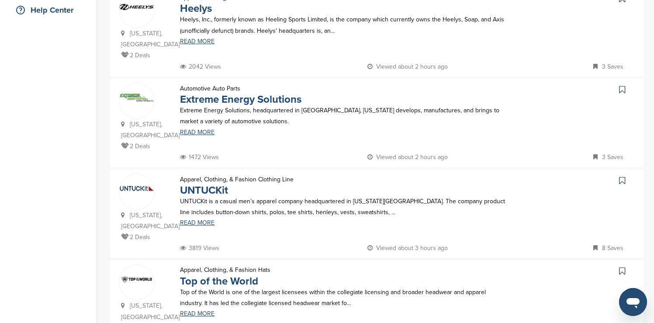
scroll to position [192, 0]
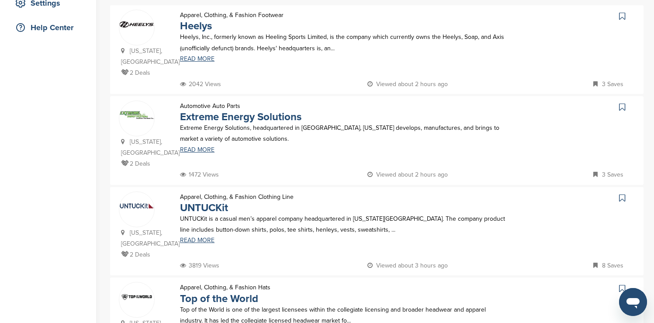
click at [624, 14] on icon at bounding box center [622, 16] width 6 height 9
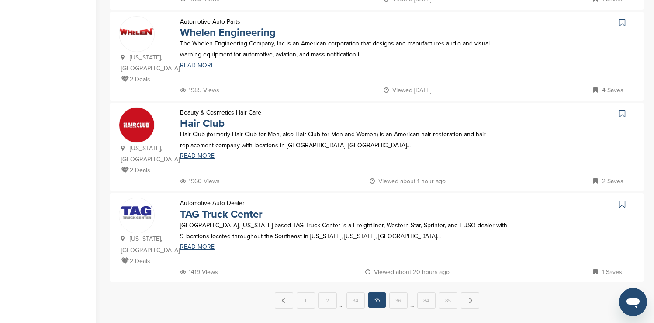
scroll to position [838, 0]
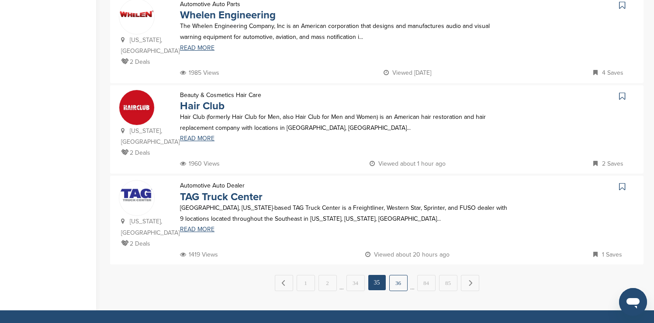
click at [393, 275] on link "36" at bounding box center [398, 283] width 18 height 16
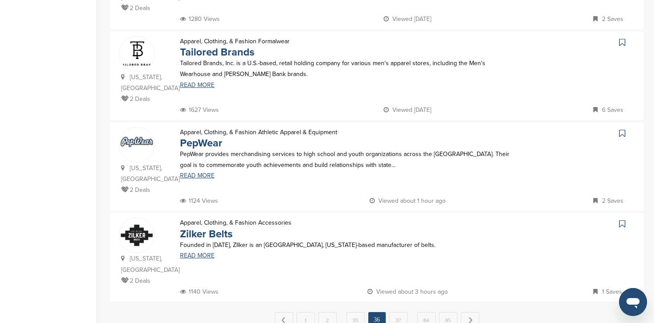
scroll to position [803, 0]
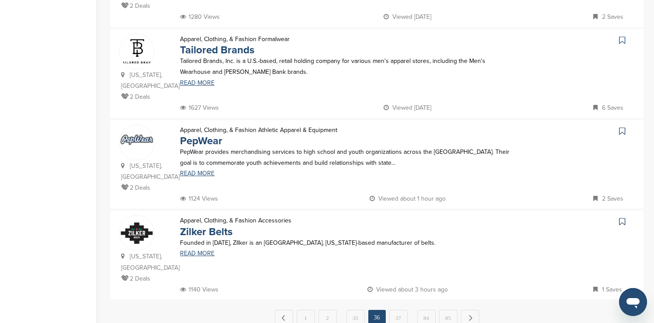
click at [620, 36] on icon at bounding box center [622, 40] width 6 height 9
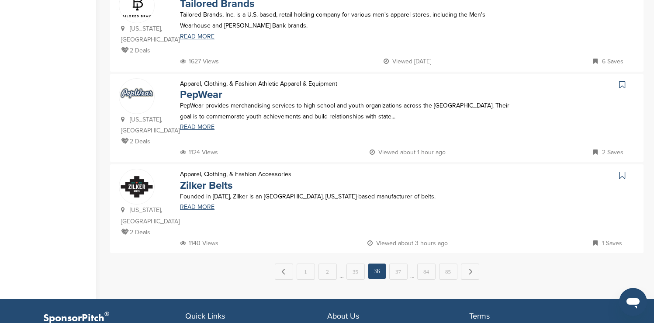
scroll to position [856, 0]
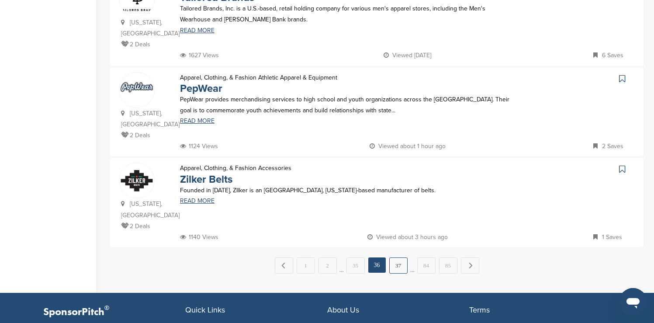
click at [394, 257] on link "37" at bounding box center [398, 265] width 18 height 16
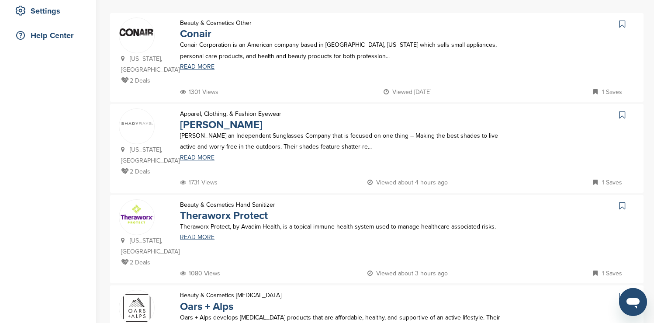
scroll to position [192, 0]
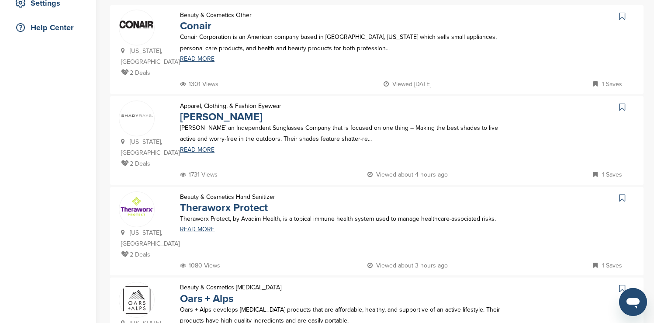
click at [619, 17] on icon at bounding box center [622, 16] width 6 height 9
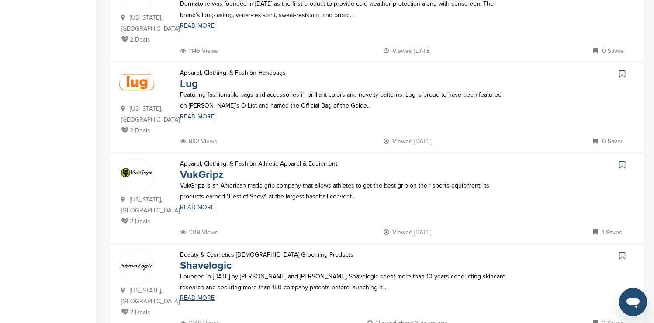
scroll to position [681, 0]
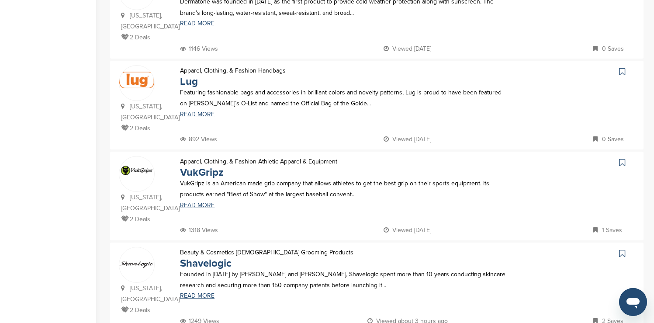
click at [623, 67] on icon at bounding box center [622, 71] width 6 height 9
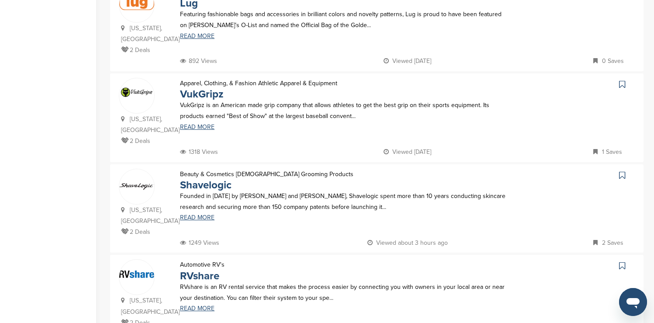
scroll to position [768, 0]
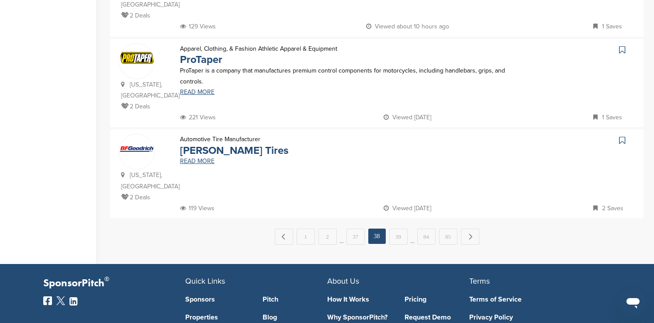
scroll to position [908, 0]
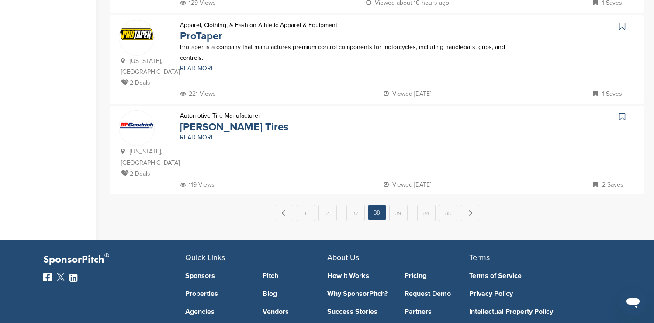
click at [622, 112] on icon at bounding box center [622, 116] width 6 height 9
click at [403, 205] on link "39" at bounding box center [398, 213] width 18 height 16
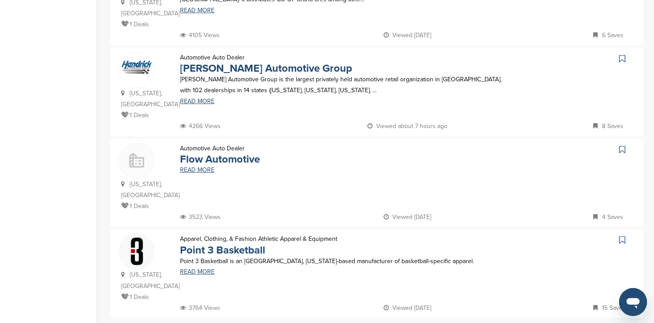
scroll to position [786, 0]
click at [622, 53] on icon at bounding box center [622, 57] width 6 height 9
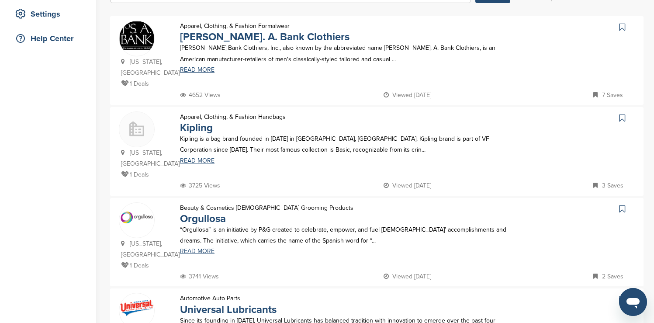
scroll to position [192, 0]
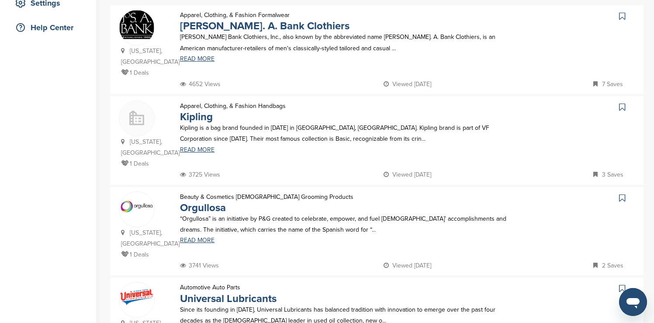
click at [622, 19] on icon at bounding box center [622, 16] width 6 height 9
click at [622, 103] on icon at bounding box center [622, 107] width 6 height 9
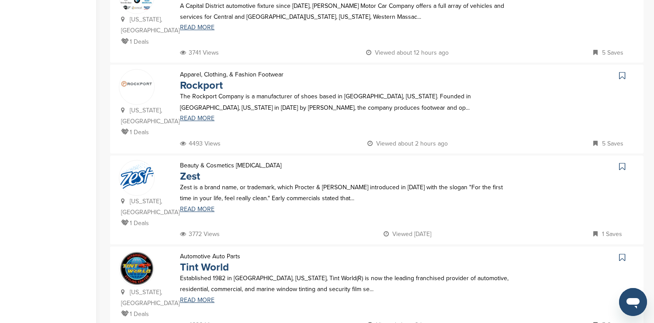
scroll to position [611, 0]
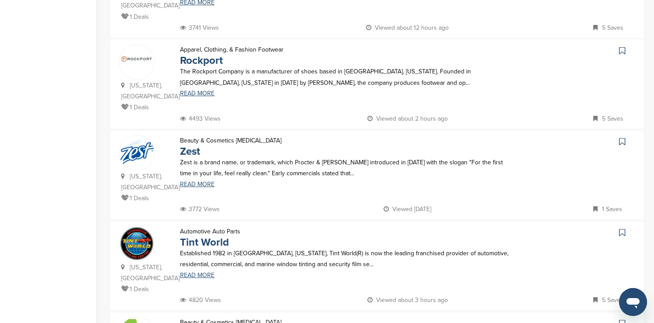
click at [621, 46] on icon at bounding box center [622, 50] width 6 height 9
click at [621, 137] on icon at bounding box center [622, 141] width 6 height 9
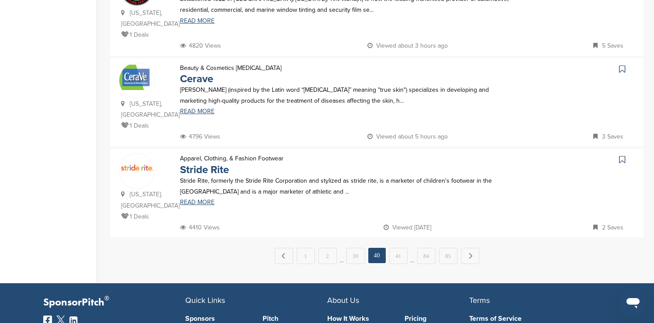
scroll to position [891, 0]
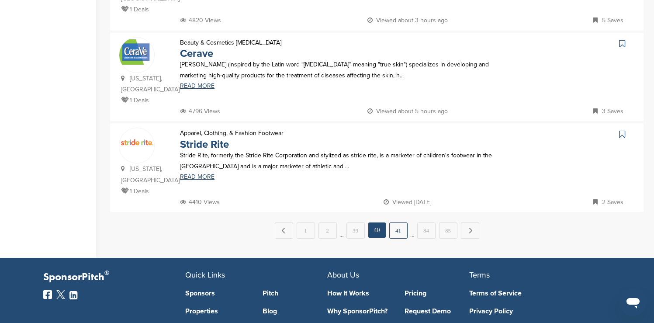
click at [398, 222] on link "41" at bounding box center [398, 230] width 18 height 16
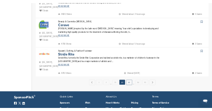
scroll to position [0, 0]
